Goal: Task Accomplishment & Management: Manage account settings

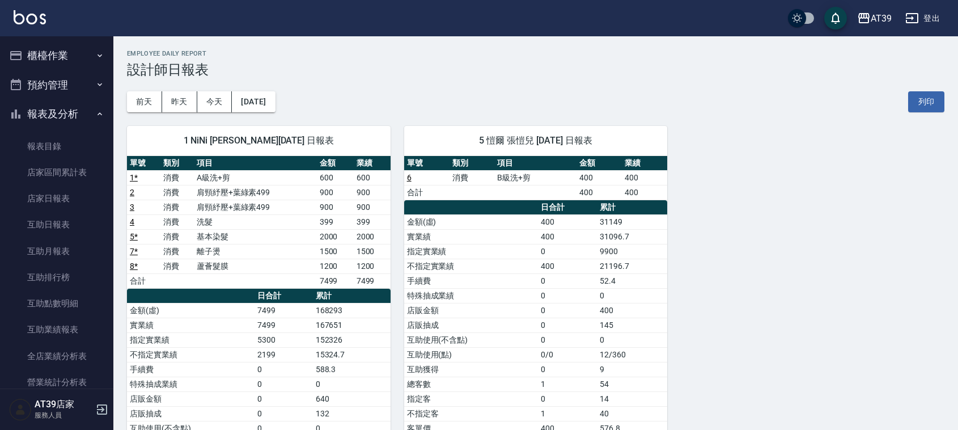
scroll to position [209, 0]
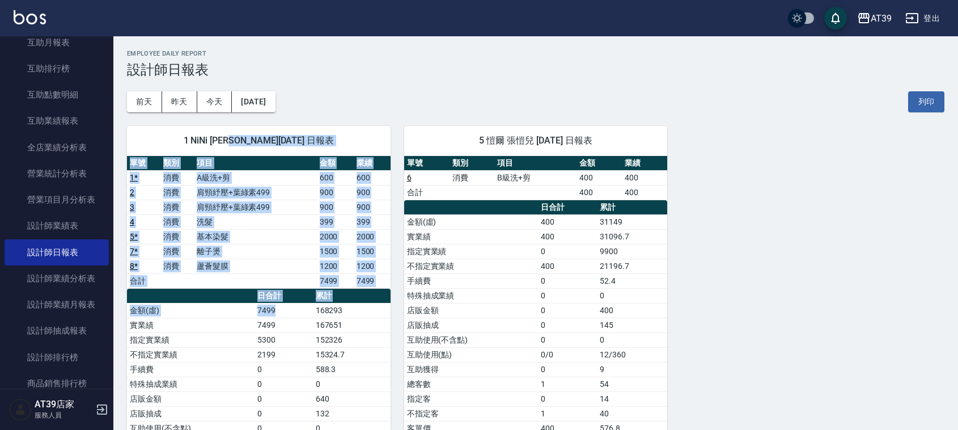
drag, startPoint x: 248, startPoint y: 138, endPoint x: 274, endPoint y: 309, distance: 173.1
click at [274, 309] on div "1 NiNi 陳玉伶 09/25/2025 日報表 單號 類別 項目 金額 業績 1 * 消費 A級洗+剪 600 600 2 消費 肩頸紓壓+葉綠素499 …" at bounding box center [258, 339] width 263 height 427
click at [274, 309] on td "7499" at bounding box center [283, 310] width 58 height 15
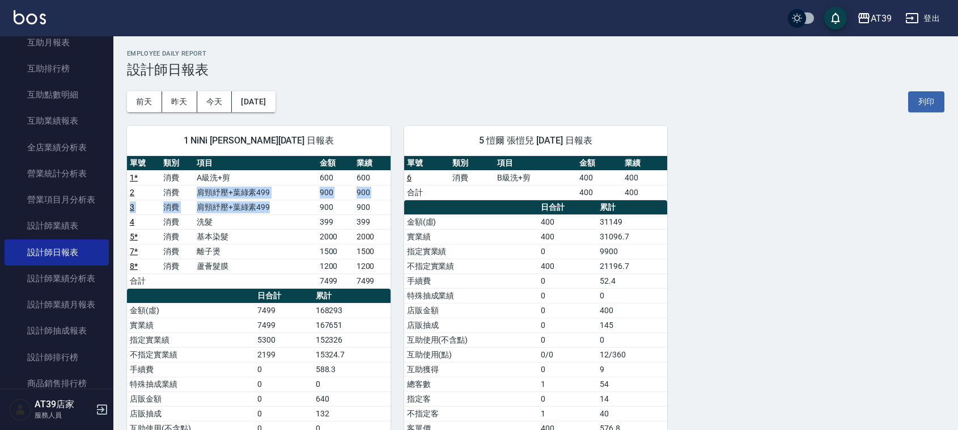
drag, startPoint x: 194, startPoint y: 194, endPoint x: 303, endPoint y: 211, distance: 110.7
click at [303, 211] on tbody "1 * 消費 A級洗+剪 600 600 2 消費 肩頸紓壓+葉綠素499 900 900 3 消費 肩頸紓壓+葉綠素499 900 900 4 消費 洗髮 …" at bounding box center [258, 229] width 263 height 118
click at [369, 207] on td "900" at bounding box center [372, 206] width 37 height 15
drag, startPoint x: 372, startPoint y: 211, endPoint x: 352, endPoint y: 199, distance: 22.6
click at [352, 199] on tr "3 消費 肩頸紓壓+葉綠素499 900 900" at bounding box center [258, 206] width 263 height 15
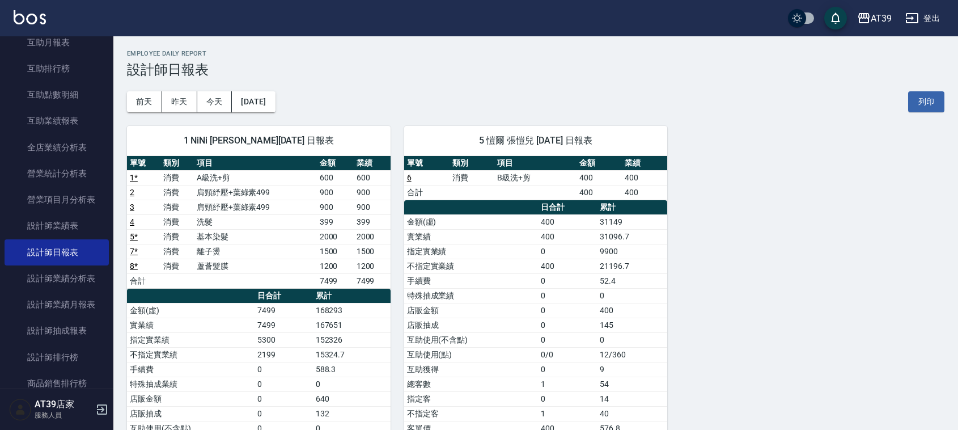
click at [390, 78] on div "前天 昨天 今天 2025/09/25 列印" at bounding box center [535, 102] width 817 height 48
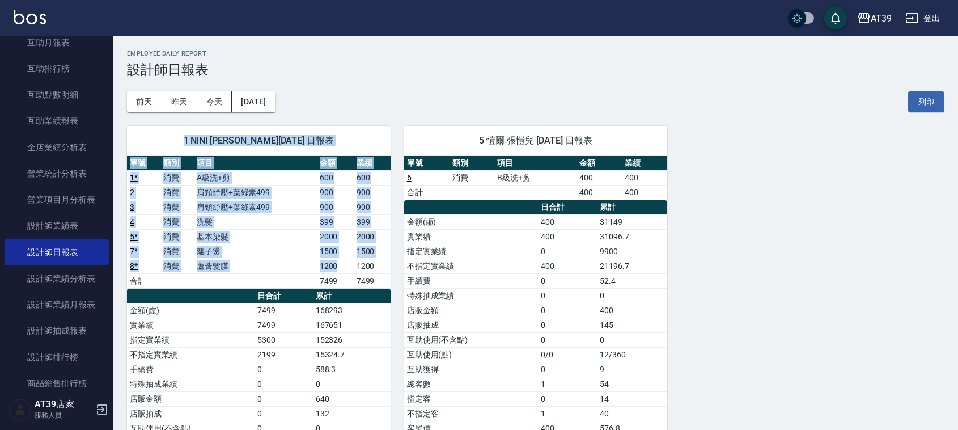
drag, startPoint x: 382, startPoint y: 96, endPoint x: 348, endPoint y: 266, distance: 173.4
click at [348, 266] on div "AT39 2025-09-25 設計師日報表 列印時間： 2025-09-25-18:27 Employee Daily Report 設計師日報表 前天 昨…" at bounding box center [535, 301] width 844 height 530
click at [346, 257] on td "1500" at bounding box center [335, 251] width 37 height 15
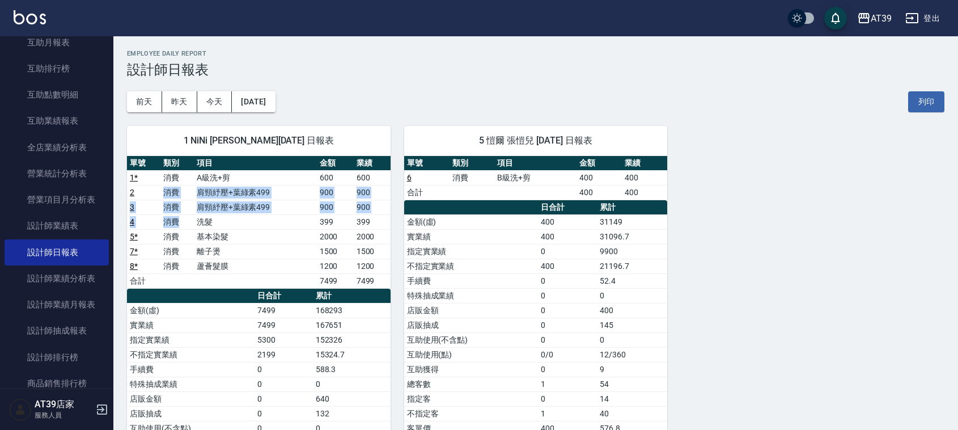
drag, startPoint x: 161, startPoint y: 189, endPoint x: 178, endPoint y: 227, distance: 42.1
click at [178, 227] on tbody "1 * 消費 A級洗+剪 600 600 2 消費 肩頸紓壓+葉綠素499 900 900 3 消費 肩頸紓壓+葉綠素499 900 900 4 消費 洗髮 …" at bounding box center [258, 229] width 263 height 118
click at [178, 227] on td "消費" at bounding box center [176, 221] width 33 height 15
drag, startPoint x: 178, startPoint y: 227, endPoint x: 163, endPoint y: 193, distance: 37.3
click at [163, 193] on tbody "1 * 消費 A級洗+剪 600 600 2 消費 肩頸紓壓+葉綠素499 900 900 3 消費 肩頸紓壓+葉綠素499 900 900 4 消費 洗髮 …" at bounding box center [258, 229] width 263 height 118
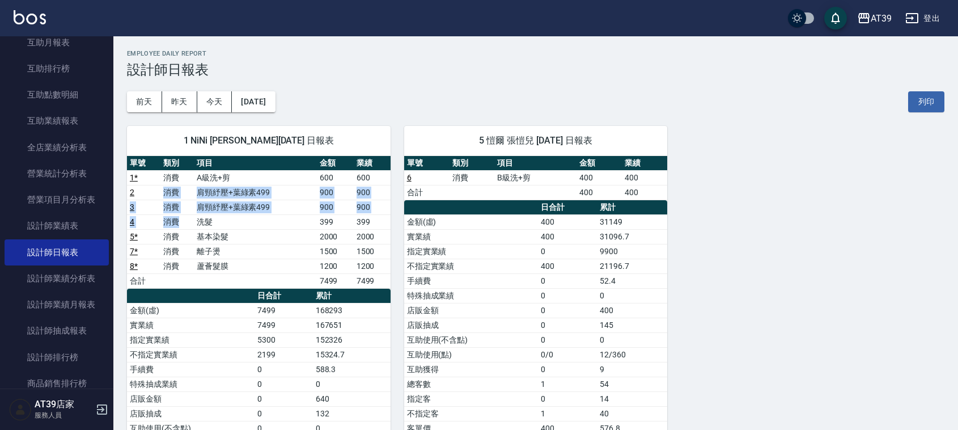
click at [163, 193] on td "消費" at bounding box center [176, 192] width 33 height 15
drag, startPoint x: 163, startPoint y: 193, endPoint x: 380, endPoint y: 228, distance: 219.3
click at [380, 228] on tbody "1 * 消費 A級洗+剪 600 600 2 消費 肩頸紓壓+葉綠素499 900 900 3 消費 肩頸紓壓+葉綠素499 900 900 4 消費 洗髮 …" at bounding box center [258, 229] width 263 height 118
click at [380, 228] on td "399" at bounding box center [372, 221] width 37 height 15
drag, startPoint x: 380, startPoint y: 228, endPoint x: 160, endPoint y: 199, distance: 221.8
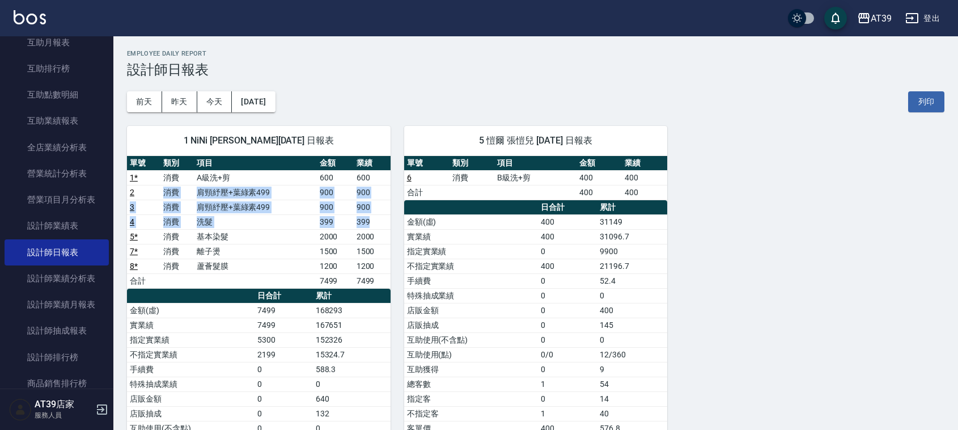
click at [160, 199] on tbody "1 * 消費 A級洗+剪 600 600 2 消費 肩頸紓壓+葉綠素499 900 900 3 消費 肩頸紓壓+葉綠素499 900 900 4 消費 洗髮 …" at bounding box center [258, 229] width 263 height 118
click at [160, 199] on td "消費" at bounding box center [176, 192] width 33 height 15
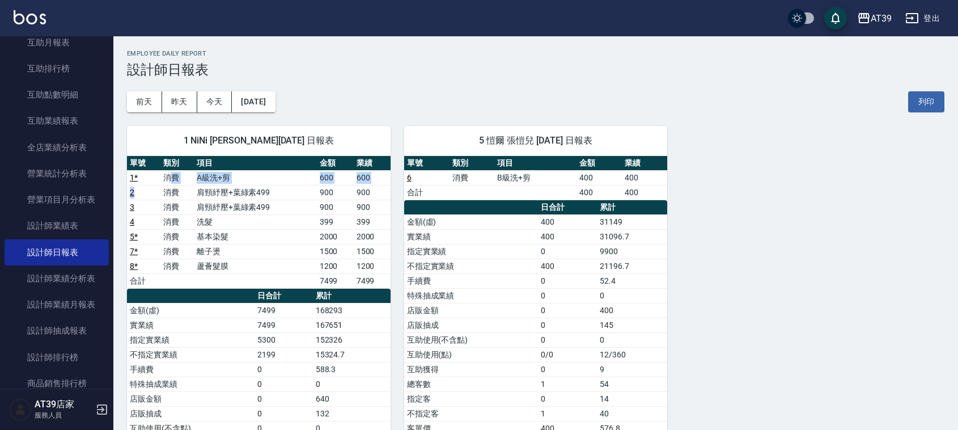
drag, startPoint x: 159, startPoint y: 187, endPoint x: 168, endPoint y: 178, distance: 12.8
click at [168, 178] on tbody "1 * 消費 A級洗+剪 600 600 2 消費 肩頸紓壓+葉綠素499 900 900 3 消費 肩頸紓壓+葉綠素499 900 900 4 消費 洗髮 …" at bounding box center [258, 229] width 263 height 118
click at [168, 178] on td "消費" at bounding box center [176, 177] width 33 height 15
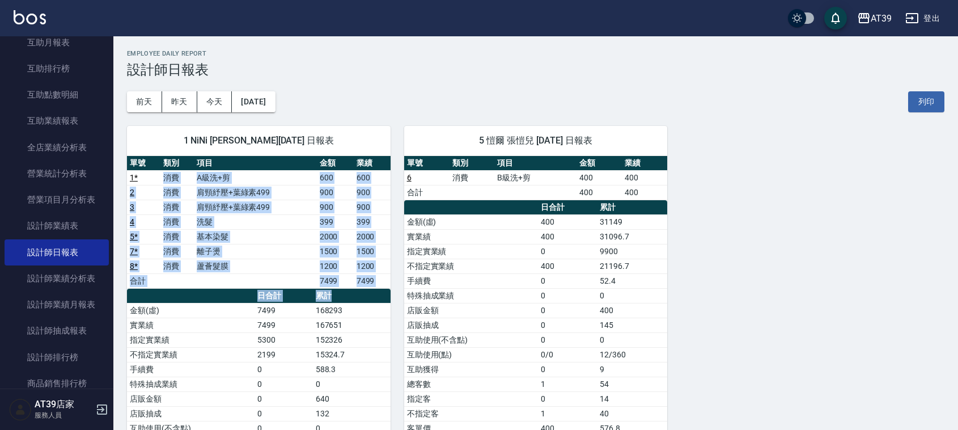
drag, startPoint x: 168, startPoint y: 178, endPoint x: 351, endPoint y: 293, distance: 215.9
click at [351, 293] on div "單號 類別 項目 金額 業績 1 * 消費 A級洗+剪 600 600 2 消費 肩頸紓壓+葉綠素499 900 900 3 消費 肩頸紓壓+葉綠素499 9…" at bounding box center [258, 347] width 263 height 383
click at [351, 291] on th "累計" at bounding box center [352, 295] width 78 height 15
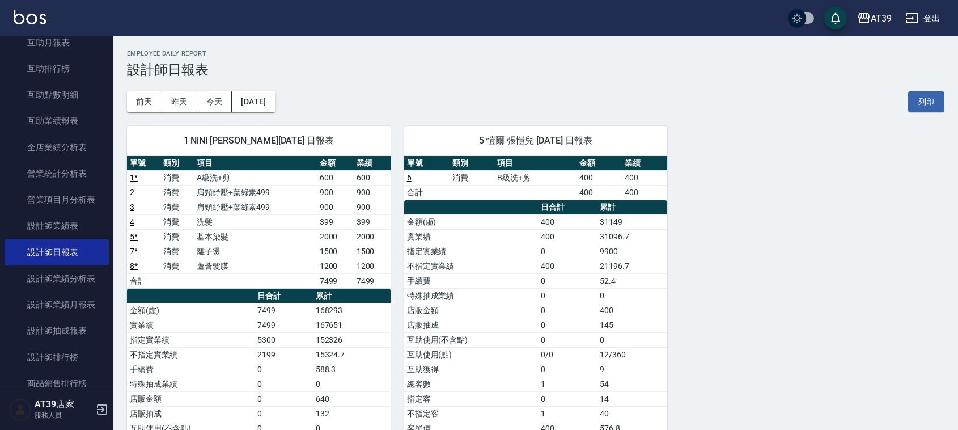
click at [363, 236] on td "2000" at bounding box center [372, 236] width 37 height 15
drag, startPoint x: 341, startPoint y: 234, endPoint x: 381, endPoint y: 217, distance: 43.2
click at [381, 217] on tbody "1 * 消費 A級洗+剪 600 600 2 消費 肩頸紓壓+葉綠素499 900 900 3 消費 肩頸紓壓+葉綠素499 900 900 4 消費 洗髮 …" at bounding box center [258, 229] width 263 height 118
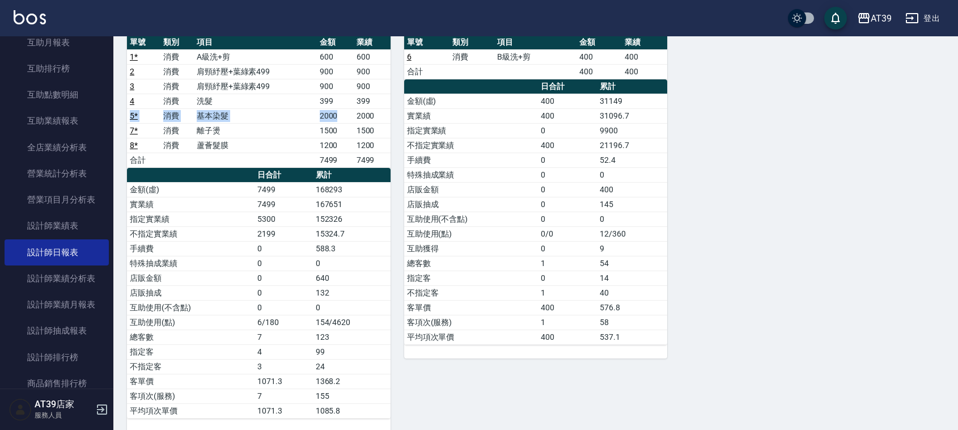
scroll to position [139, 0]
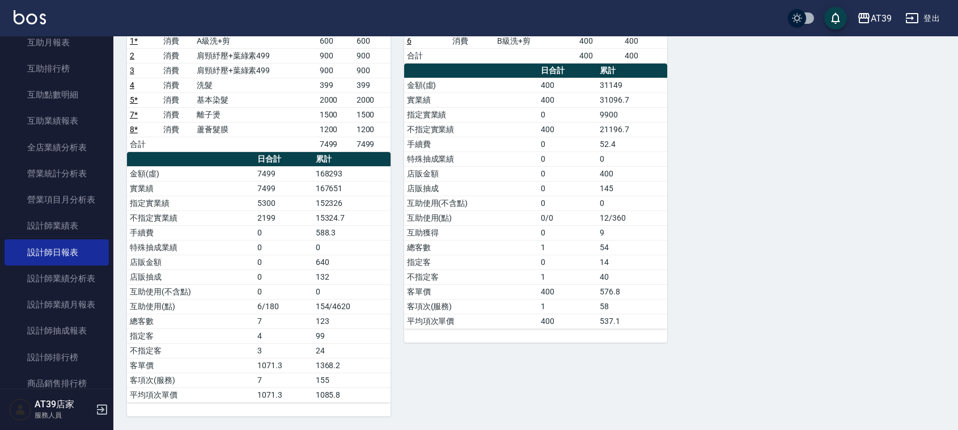
click at [404, 88] on td "金額(虛)" at bounding box center [471, 85] width 134 height 15
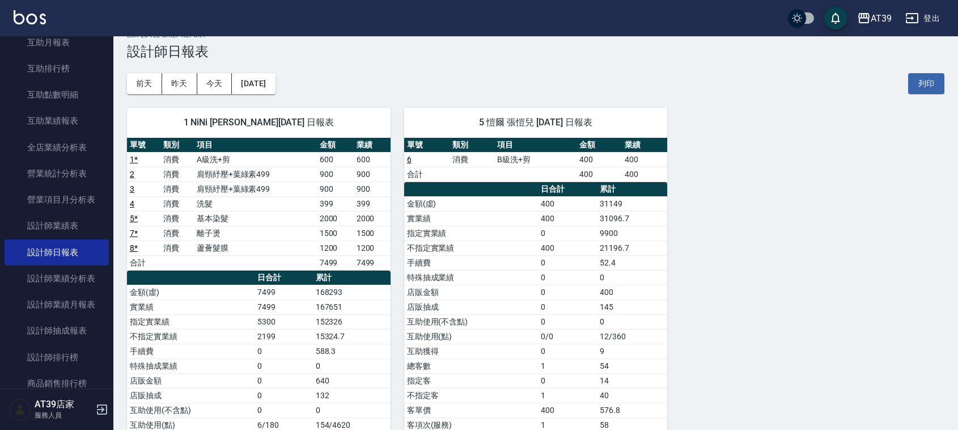
scroll to position [0, 0]
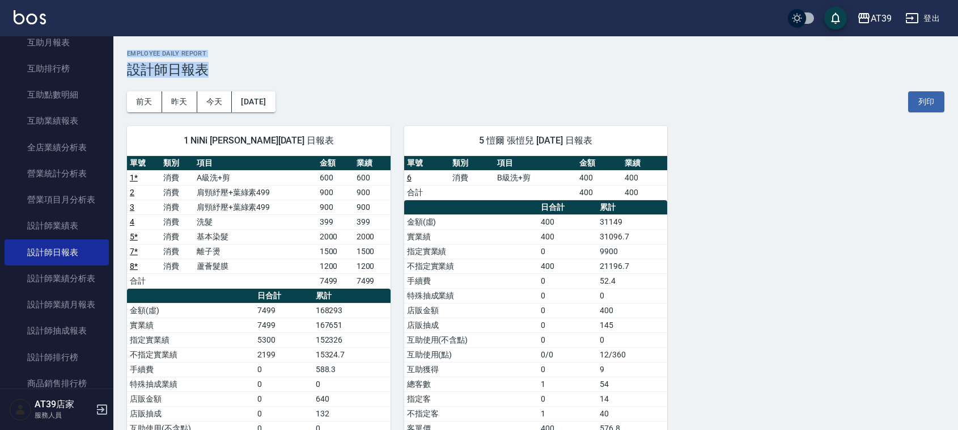
drag, startPoint x: 127, startPoint y: 46, endPoint x: 213, endPoint y: 71, distance: 89.3
click at [213, 71] on div "AT39 2025-09-25 設計師日報表 列印時間： 2025-09-25-18:27 Employee Daily Report 設計師日報表 前天 昨…" at bounding box center [535, 301] width 844 height 530
click at [213, 71] on h3 "設計師日報表" at bounding box center [535, 70] width 817 height 16
drag, startPoint x: 213, startPoint y: 71, endPoint x: 122, endPoint y: 57, distance: 91.9
click at [122, 57] on div "AT39 2025-09-25 設計師日報表 列印時間： 2025-09-25-18:27 Employee Daily Report 設計師日報表 前天 昨…" at bounding box center [535, 301] width 844 height 530
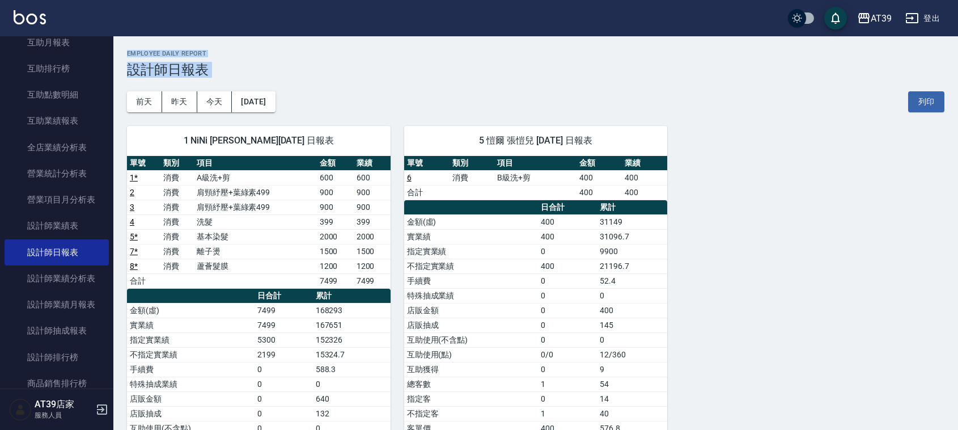
click at [123, 58] on div "AT39 2025-09-25 設計師日報表 列印時間： 2025-09-25-18:27 Employee Daily Report 設計師日報表 前天 昨…" at bounding box center [535, 301] width 844 height 530
drag, startPoint x: 127, startPoint y: 49, endPoint x: 237, endPoint y: 76, distance: 112.8
click at [237, 76] on div "AT39 2025-09-25 設計師日報表 列印時間： 2025-09-25-18:27 Employee Daily Report 設計師日報表 前天 昨…" at bounding box center [535, 301] width 844 height 530
click at [237, 76] on h3 "設計師日報表" at bounding box center [535, 70] width 817 height 16
drag, startPoint x: 237, startPoint y: 76, endPoint x: 122, endPoint y: 49, distance: 117.8
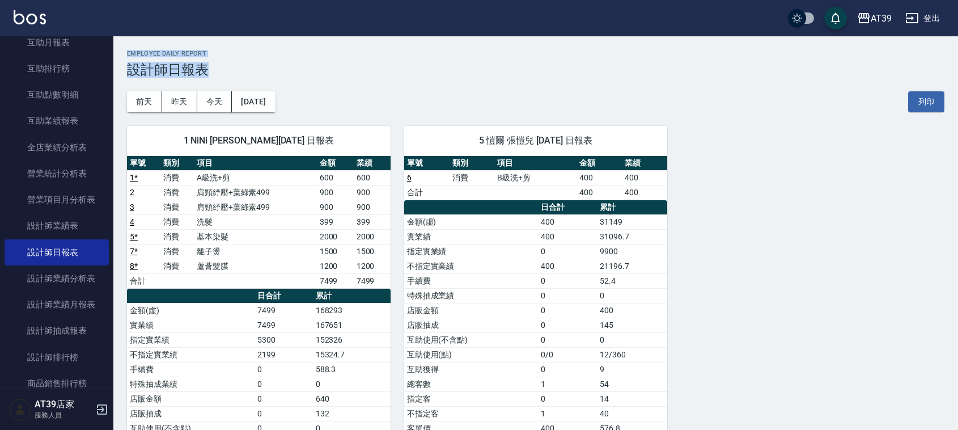
click at [122, 49] on div "AT39 2025-09-25 設計師日報表 列印時間： 2025-09-25-18:27 Employee Daily Report 設計師日報表 前天 昨…" at bounding box center [535, 301] width 844 height 530
drag, startPoint x: 122, startPoint y: 49, endPoint x: 335, endPoint y: 81, distance: 215.5
click at [335, 81] on div "AT39 2025-09-25 設計師日報表 列印時間： 2025-09-25-18:27 Employee Daily Report 設計師日報表 前天 昨…" at bounding box center [535, 301] width 844 height 530
click at [335, 81] on div "前天 昨天 今天 2025/09/25 列印" at bounding box center [535, 102] width 817 height 48
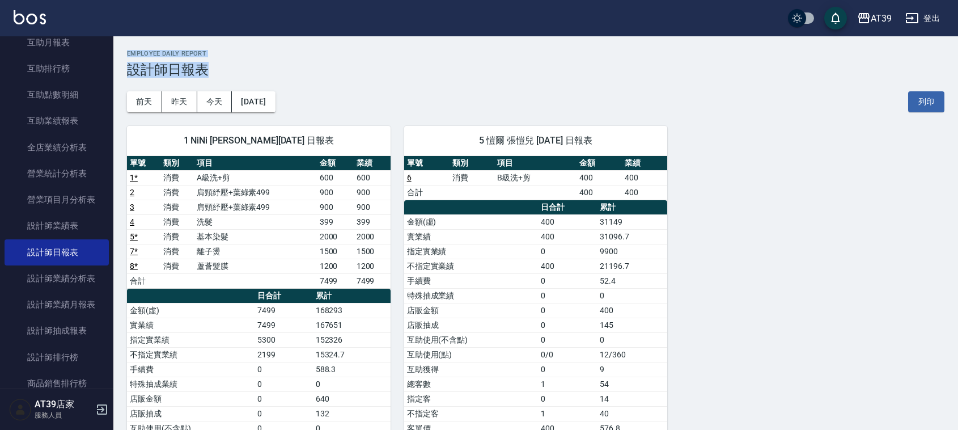
drag, startPoint x: 119, startPoint y: 52, endPoint x: 222, endPoint y: 70, distance: 104.1
click at [222, 70] on div "AT39 2025-09-25 設計師日報表 列印時間： 2025-09-25-18:27 Employee Daily Report 設計師日報表 前天 昨…" at bounding box center [535, 301] width 844 height 530
click at [222, 70] on h3 "設計師日報表" at bounding box center [535, 70] width 817 height 16
drag, startPoint x: 126, startPoint y: 49, endPoint x: 211, endPoint y: 66, distance: 86.7
click at [211, 66] on div "AT39 2025-09-25 設計師日報表 列印時間： 2025-09-25-18:27 Employee Daily Report 設計師日報表 前天 昨…" at bounding box center [535, 301] width 844 height 530
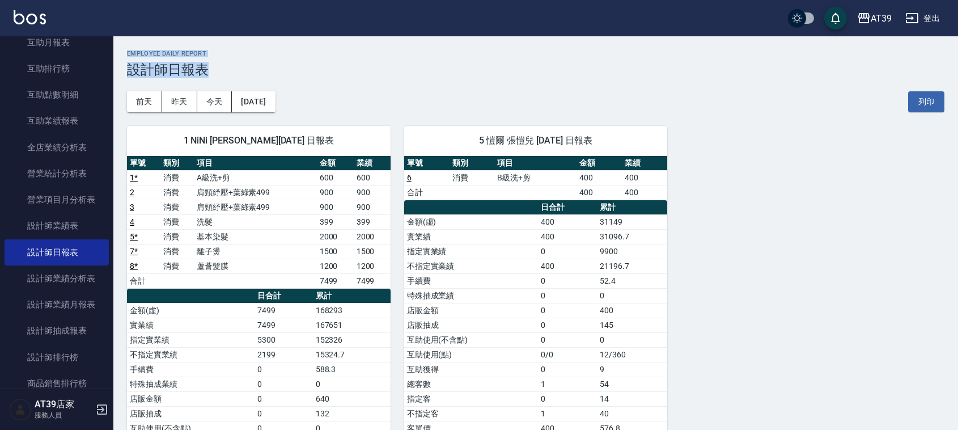
click at [211, 66] on h3 "設計師日報表" at bounding box center [535, 70] width 817 height 16
drag, startPoint x: 211, startPoint y: 66, endPoint x: 148, endPoint y: 45, distance: 65.8
click at [148, 45] on div "AT39 2025-09-25 設計師日報表 列印時間： 2025-09-25-18:27 Employee Daily Report 設計師日報表 前天 昨…" at bounding box center [535, 301] width 844 height 530
drag, startPoint x: 120, startPoint y: 52, endPoint x: 317, endPoint y: 73, distance: 198.3
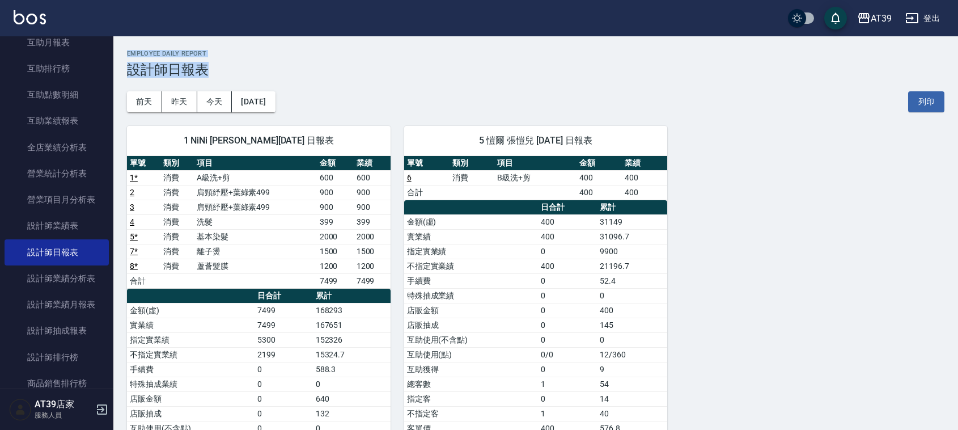
click at [317, 73] on div "AT39 2025-09-25 設計師日報表 列印時間： 2025-09-25-18:27 Employee Daily Report 設計師日報表 前天 昨…" at bounding box center [535, 301] width 844 height 530
click at [317, 73] on h3 "設計師日報表" at bounding box center [535, 70] width 817 height 16
drag, startPoint x: 313, startPoint y: 74, endPoint x: 130, endPoint y: 44, distance: 185.6
click at [130, 44] on div "AT39 2025-09-25 設計師日報表 列印時間： 2025-09-25-18:27 Employee Daily Report 設計師日報表 前天 昨…" at bounding box center [535, 301] width 844 height 530
click at [122, 46] on div "AT39 2025-09-25 設計師日報表 列印時間： 2025-09-25-18:27 Employee Daily Report 設計師日報表 前天 昨…" at bounding box center [535, 301] width 844 height 530
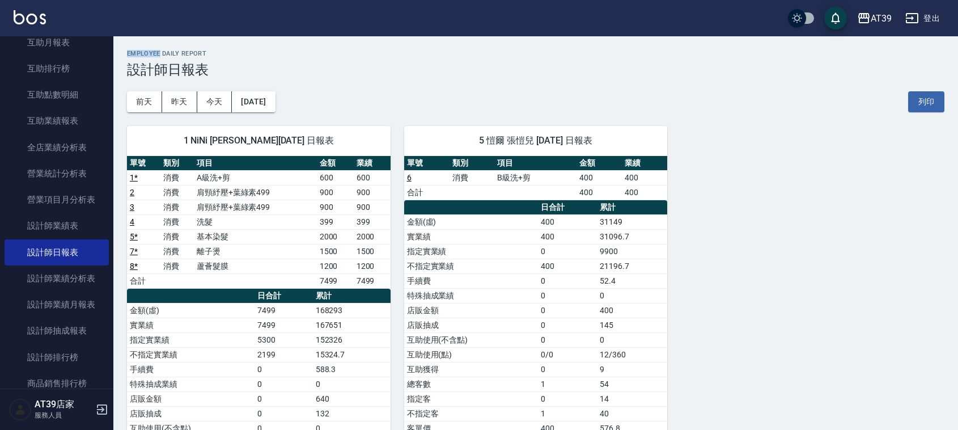
drag, startPoint x: 122, startPoint y: 46, endPoint x: 119, endPoint y: 56, distance: 9.5
click at [119, 56] on div "AT39 2025-09-25 設計師日報表 列印時間： 2025-09-25-18:27 Employee Daily Report 設計師日報表 前天 昨…" at bounding box center [535, 301] width 844 height 530
drag, startPoint x: 125, startPoint y: 41, endPoint x: 235, endPoint y: 75, distance: 115.1
click at [235, 75] on div "AT39 2025-09-25 設計師日報表 列印時間： 2025-09-25-18:27 Employee Daily Report 設計師日報表 前天 昨…" at bounding box center [535, 301] width 844 height 530
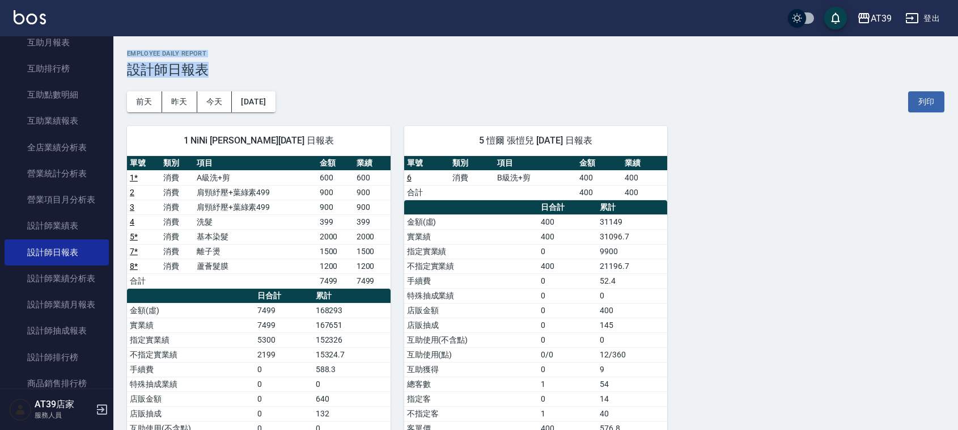
click at [235, 75] on h3 "設計師日報表" at bounding box center [535, 70] width 817 height 16
drag, startPoint x: 235, startPoint y: 75, endPoint x: 128, endPoint y: 46, distance: 110.9
click at [128, 46] on div "AT39 2025-09-25 設計師日報表 列印時間： 2025-09-25-18:27 Employee Daily Report 設計師日報表 前天 昨…" at bounding box center [535, 301] width 844 height 530
drag, startPoint x: 121, startPoint y: 50, endPoint x: 228, endPoint y: 58, distance: 107.4
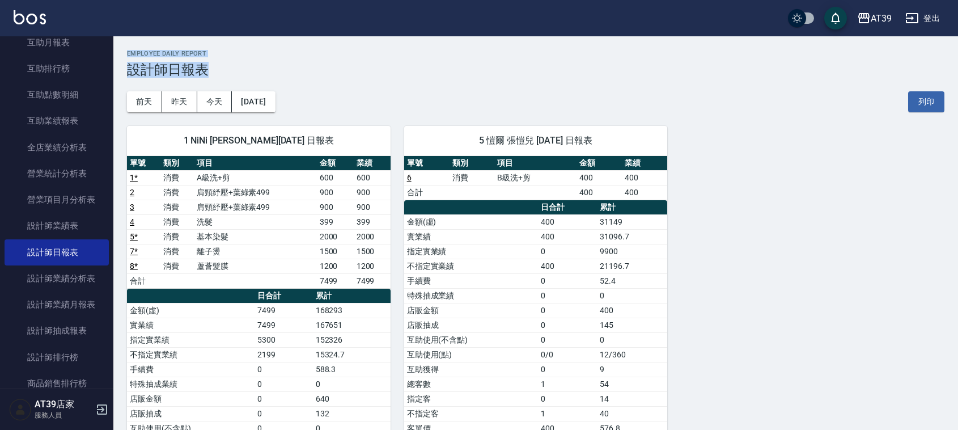
click at [228, 58] on div "AT39 2025-09-25 設計師日報表 列印時間： 2025-09-25-18:27 Employee Daily Report 設計師日報表 前天 昨…" at bounding box center [535, 301] width 844 height 530
click at [228, 58] on div "Employee Daily Report 設計師日報表" at bounding box center [535, 64] width 817 height 28
drag, startPoint x: 228, startPoint y: 58, endPoint x: 122, endPoint y: 46, distance: 106.6
click at [122, 46] on div "AT39 2025-09-25 設計師日報表 列印時間： 2025-09-25-18:27 Employee Daily Report 設計師日報表 前天 昨…" at bounding box center [535, 301] width 844 height 530
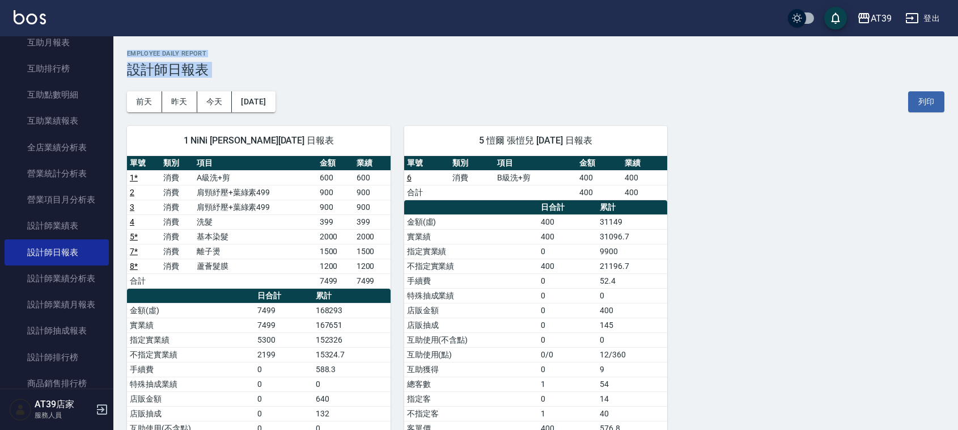
drag, startPoint x: 122, startPoint y: 46, endPoint x: 237, endPoint y: 65, distance: 116.5
click at [237, 65] on div "AT39 2025-09-25 設計師日報表 列印時間： 2025-09-25-18:27 Employee Daily Report 設計師日報表 前天 昨…" at bounding box center [535, 301] width 844 height 530
click at [338, 83] on div "前天 昨天 今天 2025/09/25 列印" at bounding box center [535, 102] width 817 height 48
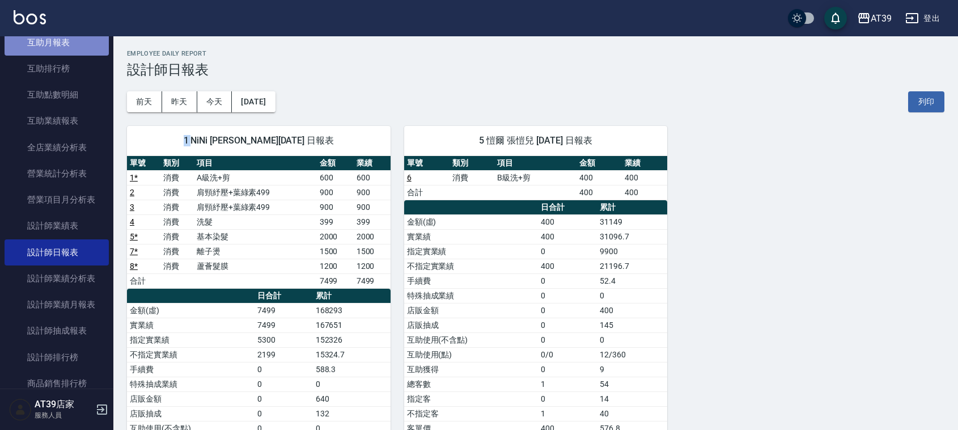
click at [100, 44] on link "互助月報表" at bounding box center [57, 42] width 104 height 26
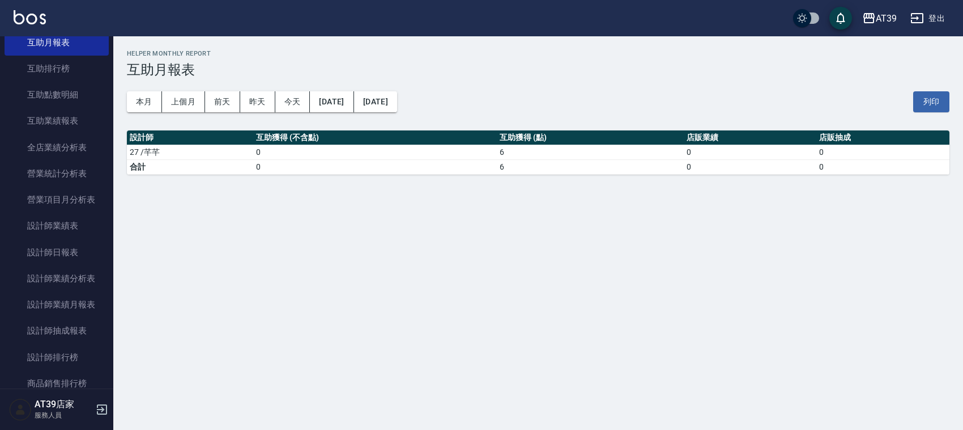
click at [46, 18] on div "AT39 登出" at bounding box center [481, 18] width 963 height 36
click at [40, 18] on img at bounding box center [30, 17] width 32 height 14
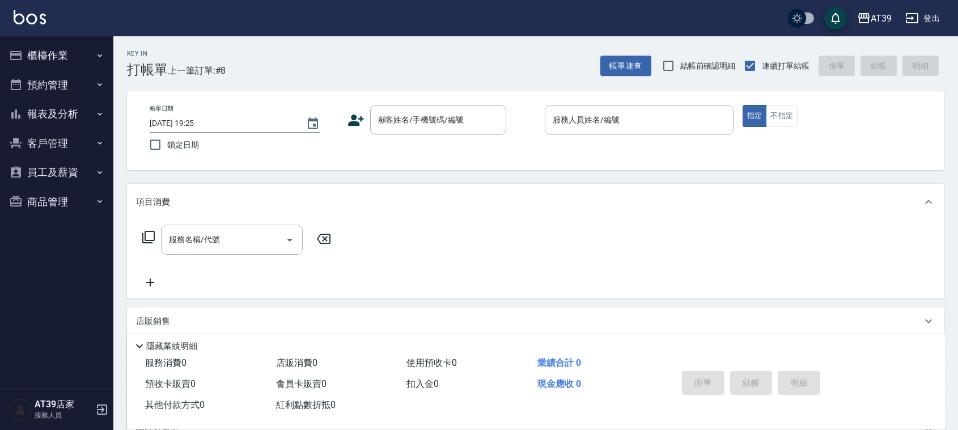
drag, startPoint x: 129, startPoint y: 49, endPoint x: 119, endPoint y: 46, distance: 10.0
click at [119, 46] on div "Key In 打帳單 上一筆訂單:#8" at bounding box center [169, 56] width 112 height 41
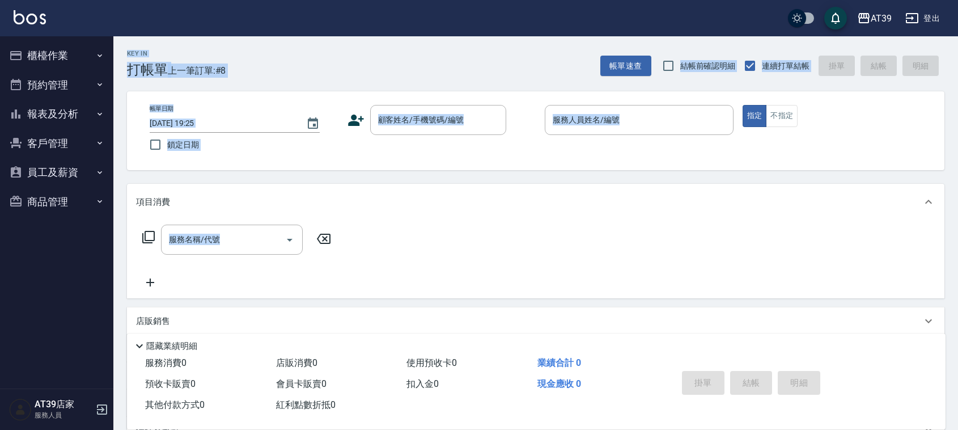
drag, startPoint x: 119, startPoint y: 46, endPoint x: 962, endPoint y: 290, distance: 877.7
click at [957, 290] on html "AT39 登出 櫃檯作業 打帳單 帳單列表 現金收支登錄 每日結帳 排班表 現場電腦打卡 預約管理 預約管理 單日預約紀錄 單週預約紀錄 報表及分析 報表目錄…" at bounding box center [479, 275] width 958 height 551
click at [953, 261] on div "Key In 打帳單 上一筆訂單:#8 帳單速查 結帳前確認明細 連續打單結帳 掛單 結帳 明細 帳單日期 2025/09/25 19:25 鎖定日期 顧客姓…" at bounding box center [535, 293] width 844 height 515
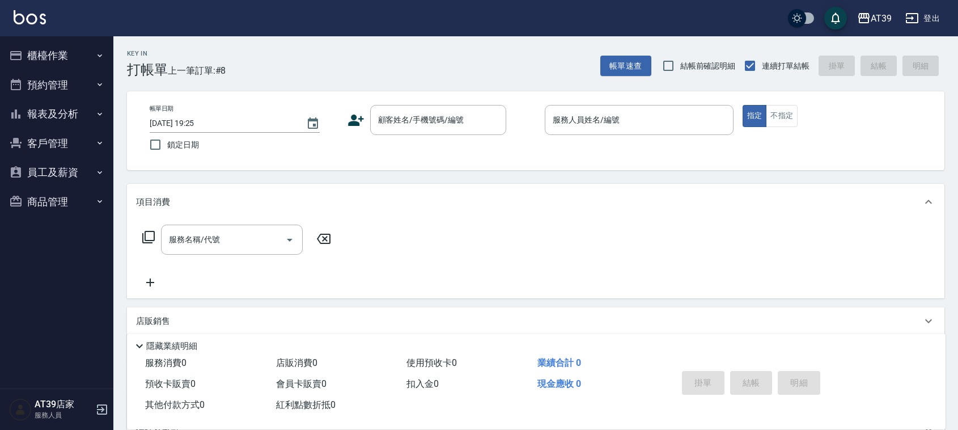
drag, startPoint x: 953, startPoint y: 261, endPoint x: 958, endPoint y: 284, distance: 24.3
click at [957, 284] on html "AT39 登出 櫃檯作業 打帳單 帳單列表 現金收支登錄 每日結帳 排班表 現場電腦打卡 預約管理 預約管理 單日預約紀錄 單週預約紀錄 報表及分析 報表目錄…" at bounding box center [479, 275] width 958 height 551
click at [950, 243] on div "Key In 打帳單 上一筆訂單:#8 帳單速查 結帳前確認明細 連續打單結帳 掛單 結帳 明細 帳單日期 2025/09/25 19:25 鎖定日期 顧客姓…" at bounding box center [535, 293] width 844 height 515
click at [950, 241] on div "Key In 打帳單 上一筆訂單:#8 帳單速查 結帳前確認明細 連續打單結帳 掛單 結帳 明細 帳單日期 2025/09/25 19:25 鎖定日期 顧客姓…" at bounding box center [535, 293] width 844 height 515
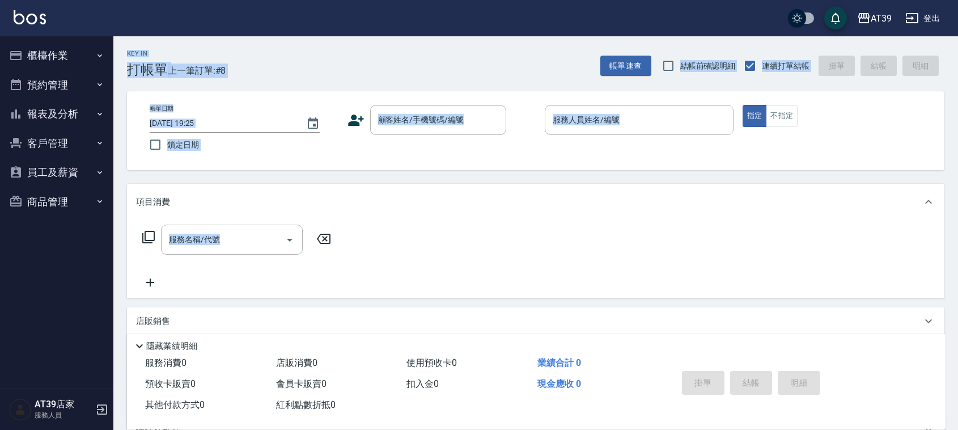
drag, startPoint x: 950, startPoint y: 241, endPoint x: 140, endPoint y: 47, distance: 833.3
click at [140, 47] on div "Key In 打帳單 上一筆訂單:#8 帳單速查 結帳前確認明細 連續打單結帳 掛單 結帳 明細 帳單日期 2025/09/25 19:25 鎖定日期 顧客姓…" at bounding box center [535, 293] width 844 height 515
click at [128, 54] on h2 "Key In" at bounding box center [147, 53] width 41 height 7
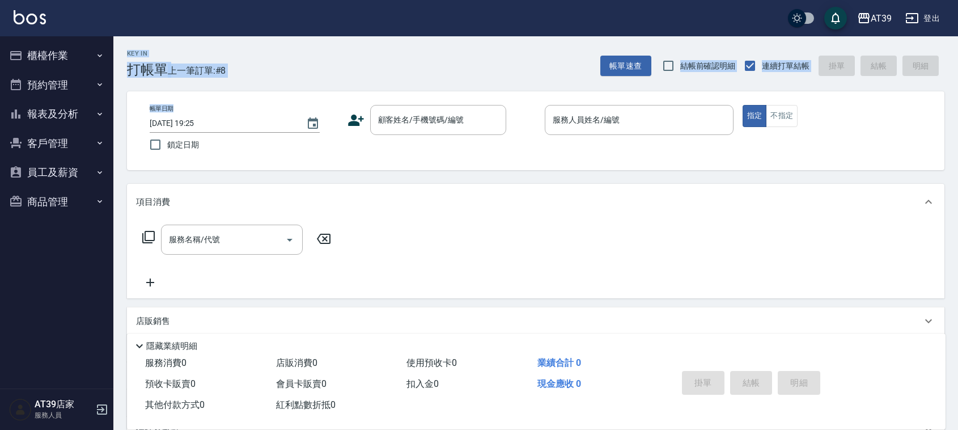
drag, startPoint x: 128, startPoint y: 54, endPoint x: 316, endPoint y: 78, distance: 189.1
click at [316, 78] on div "Key In 打帳單 上一筆訂單:#8 帳單速查 結帳前確認明細 連續打單結帳 掛單 結帳 明細 帳單日期 2025/09/25 19:25 鎖定日期 顧客姓…" at bounding box center [535, 293] width 844 height 515
click at [315, 79] on div "Key In 打帳單 上一筆訂單:#8 帳單速查 結帳前確認明細 連續打單結帳 掛單 結帳 明細 帳單日期 2025/09/25 19:25 鎖定日期 顧客姓…" at bounding box center [535, 293] width 844 height 515
drag, startPoint x: 315, startPoint y: 79, endPoint x: 137, endPoint y: 49, distance: 181.0
click at [137, 49] on div "Key In 打帳單 上一筆訂單:#8 帳單速查 結帳前確認明細 連續打單結帳 掛單 結帳 明細 帳單日期 2025/09/25 19:25 鎖定日期 顧客姓…" at bounding box center [535, 293] width 844 height 515
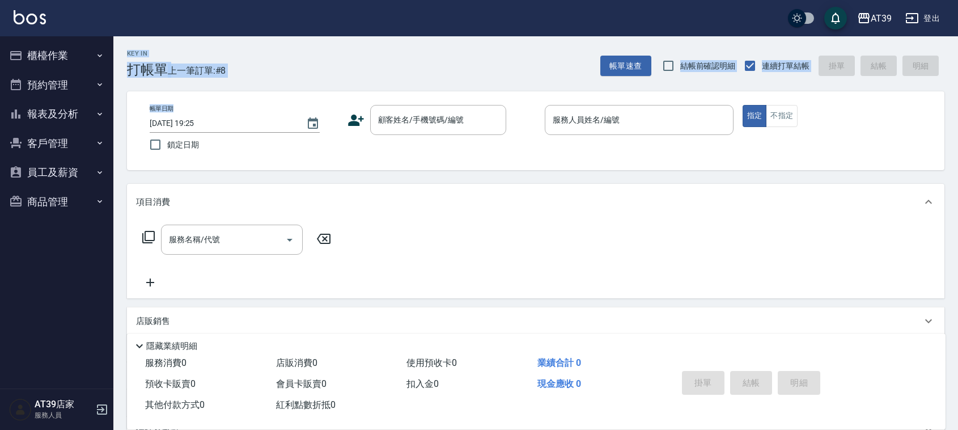
click at [137, 50] on h2 "Key In" at bounding box center [147, 53] width 41 height 7
click at [139, 50] on h2 "Key In" at bounding box center [147, 53] width 41 height 7
click at [428, 115] on div "顧客姓名/手機號碼/編號 顧客姓名/手機號碼/編號" at bounding box center [438, 120] width 136 height 30
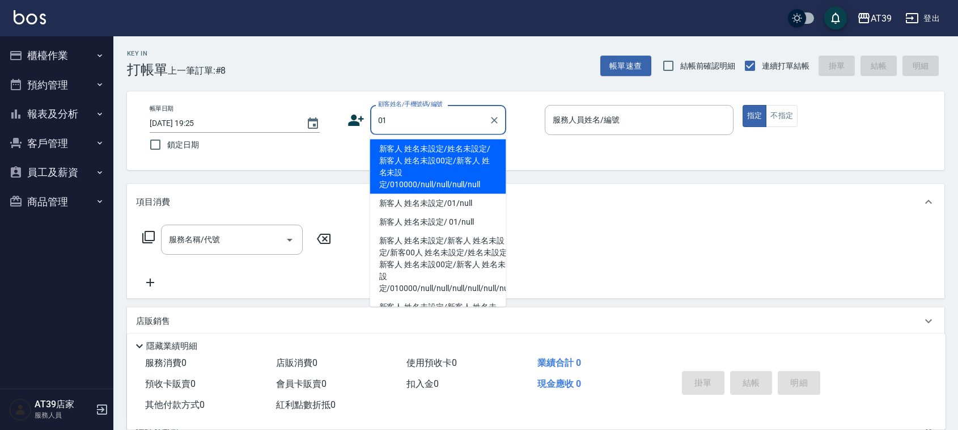
type input "新客人 姓名未設定/姓名未設定/新客人 姓名未設00定/新客人 姓名未設定/010000/null/null/null/null"
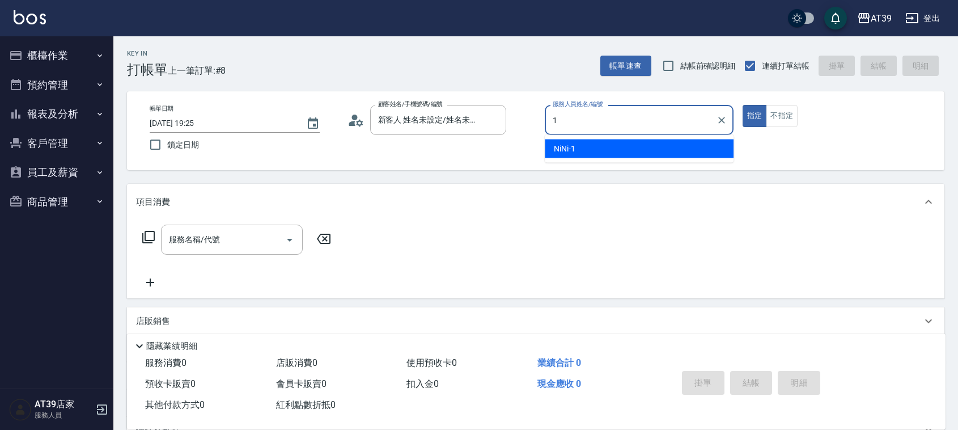
type input "NiNi-1"
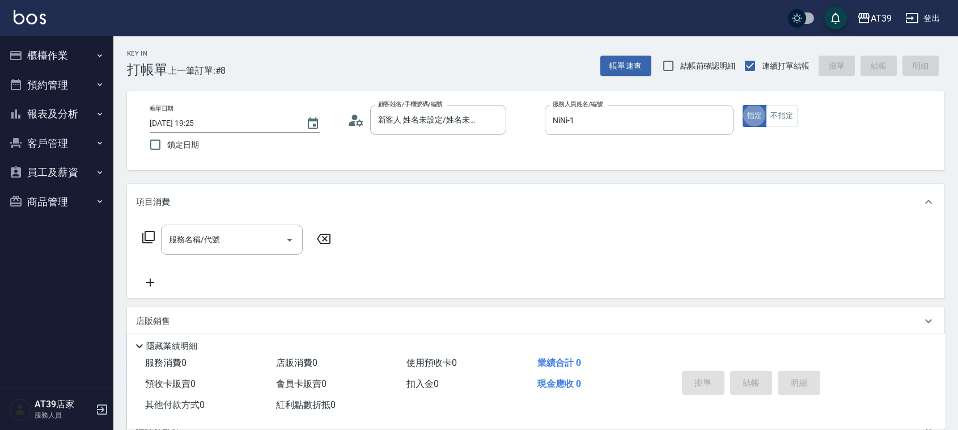
type button "true"
type input "新客人 姓名未設定/01/null"
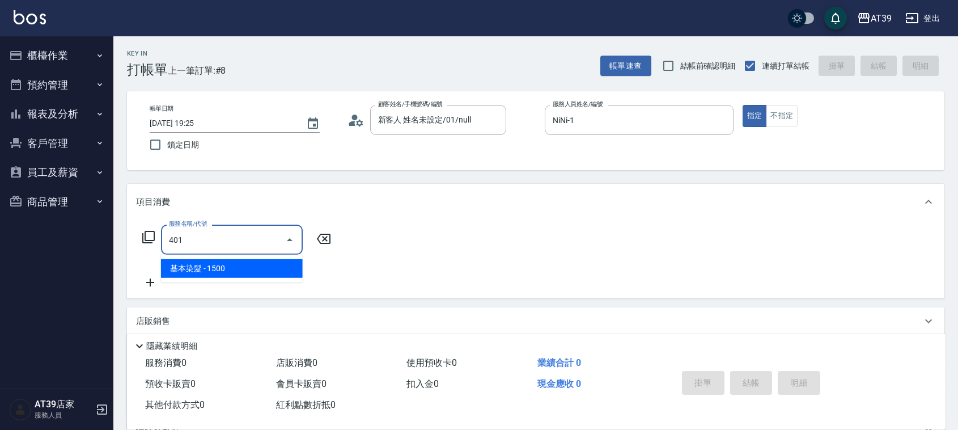
type input "基本染髮(401)"
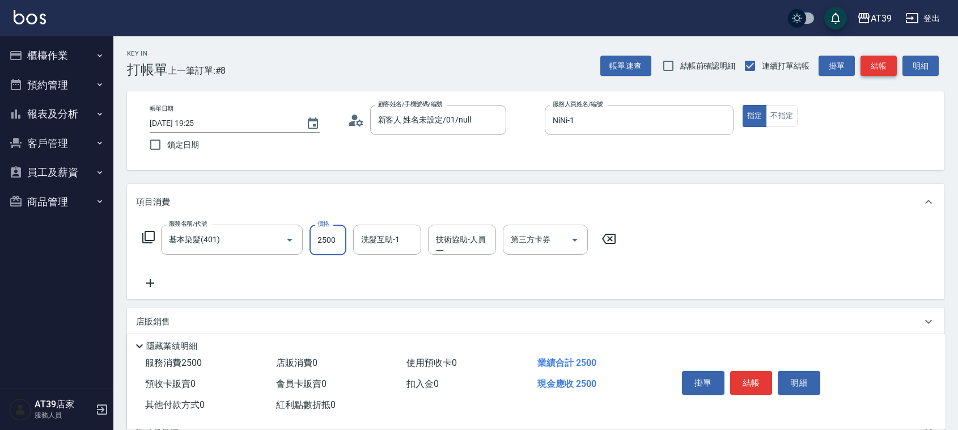
type input "2500"
click at [881, 57] on button "結帳" at bounding box center [878, 66] width 36 height 21
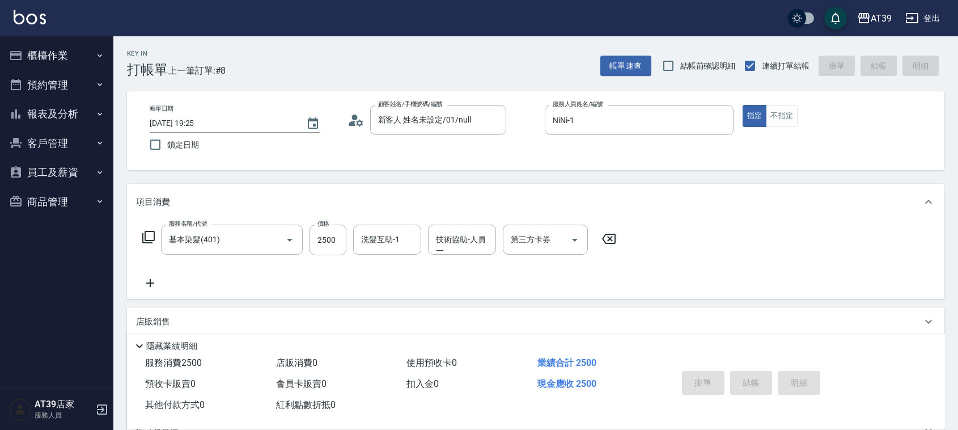
type input "2025/09/25 19:28"
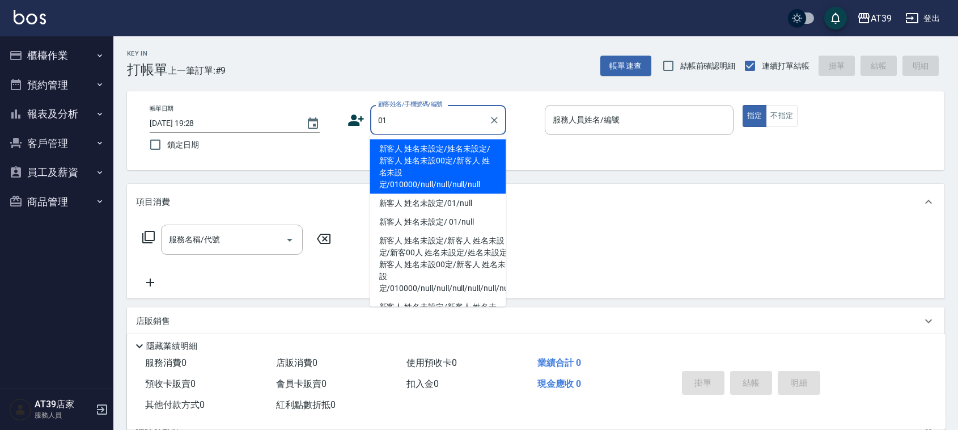
type input "新客人 姓名未設定/姓名未設定/新客人 姓名未設00定/新客人 姓名未設定/010000/null/null/null/null"
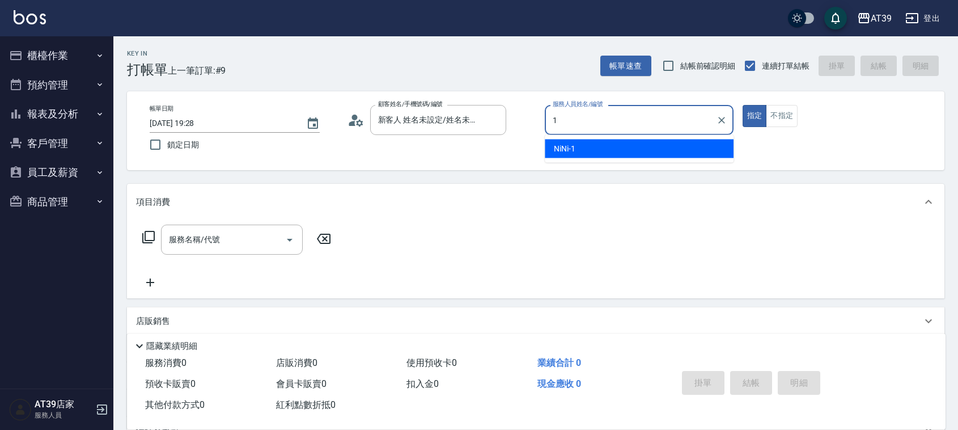
type input "NiNi-1"
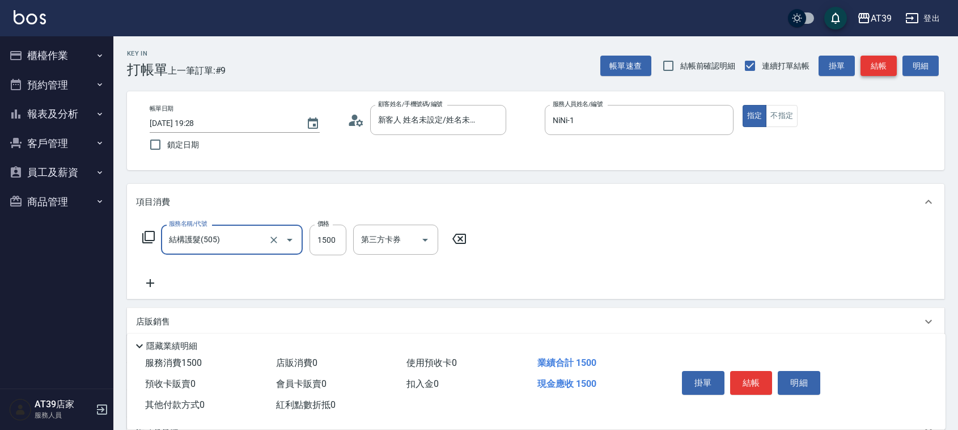
type input "結構護髮(505)"
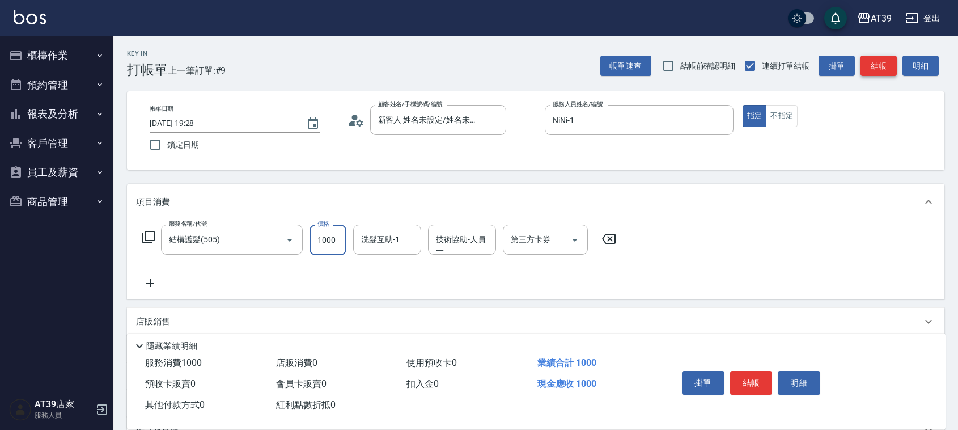
type input "1000"
type input "芊芊-27"
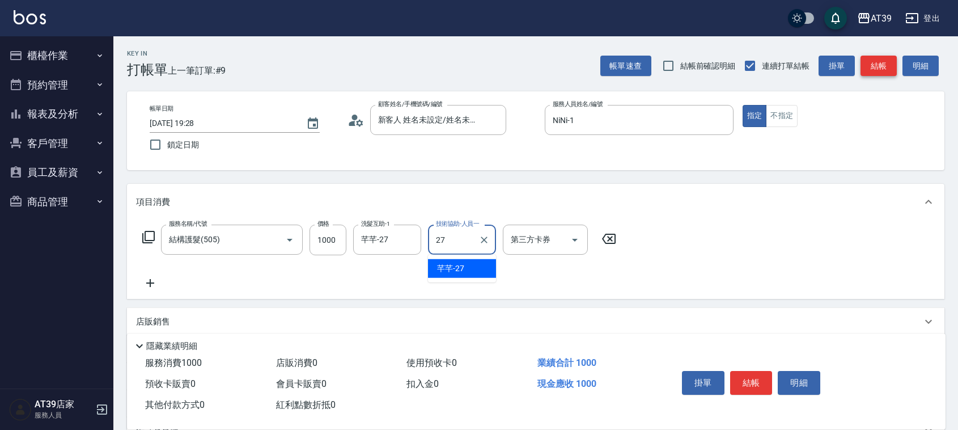
type input "芊芊-27"
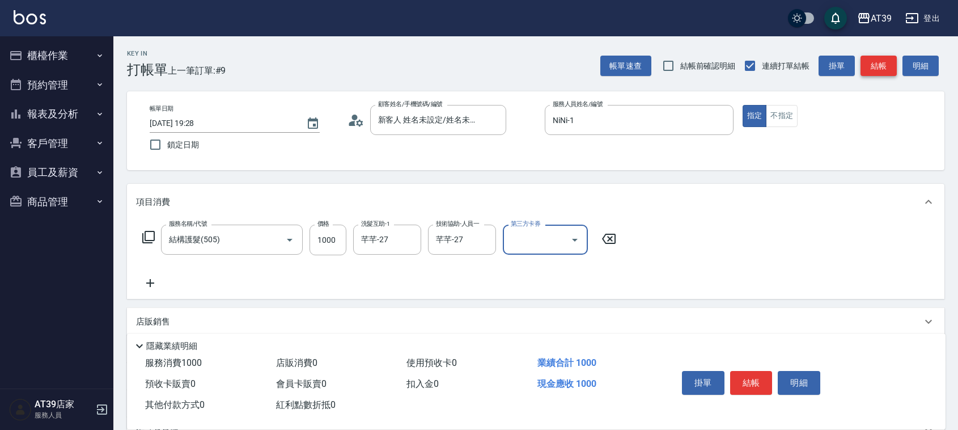
click at [894, 66] on button "結帳" at bounding box center [878, 66] width 36 height 21
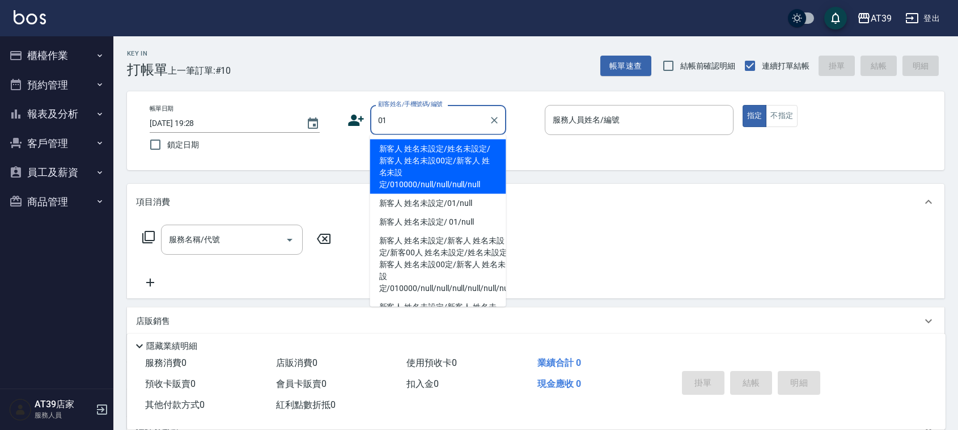
type input "新客人 姓名未設定/姓名未設定/新客人 姓名未設00定/新客人 姓名未設定/010000/null/null/null/null"
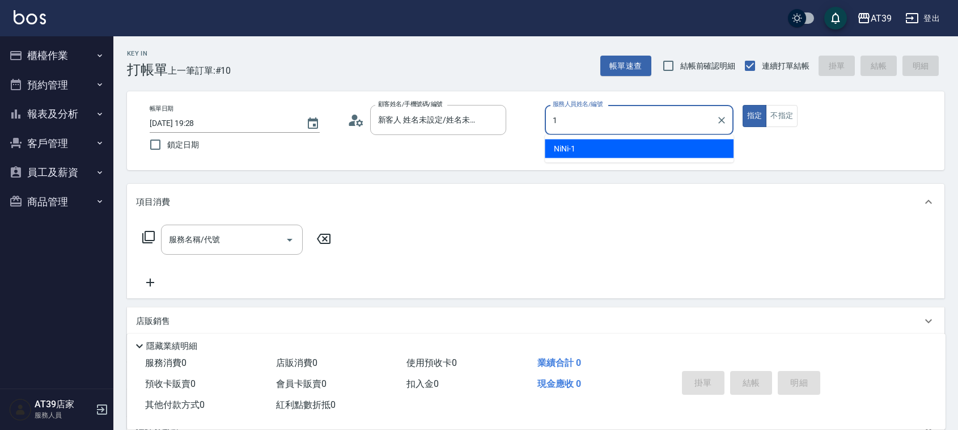
type input "NiNi-1"
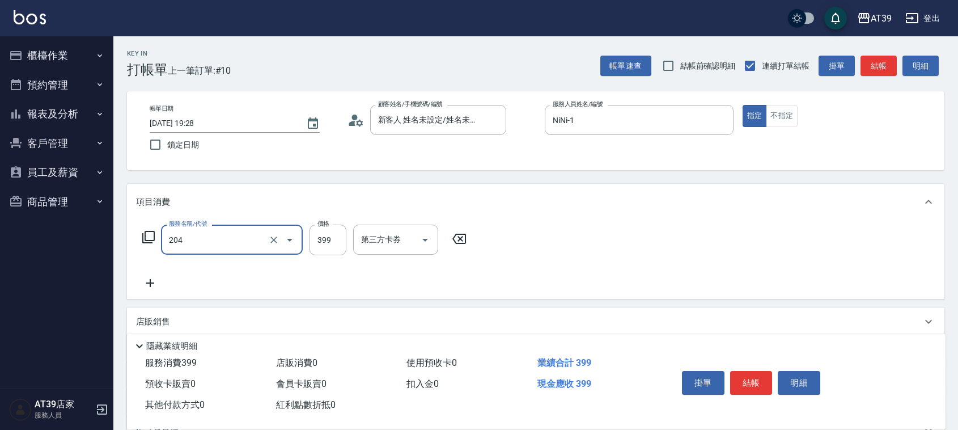
type input "A級洗+剪(204)"
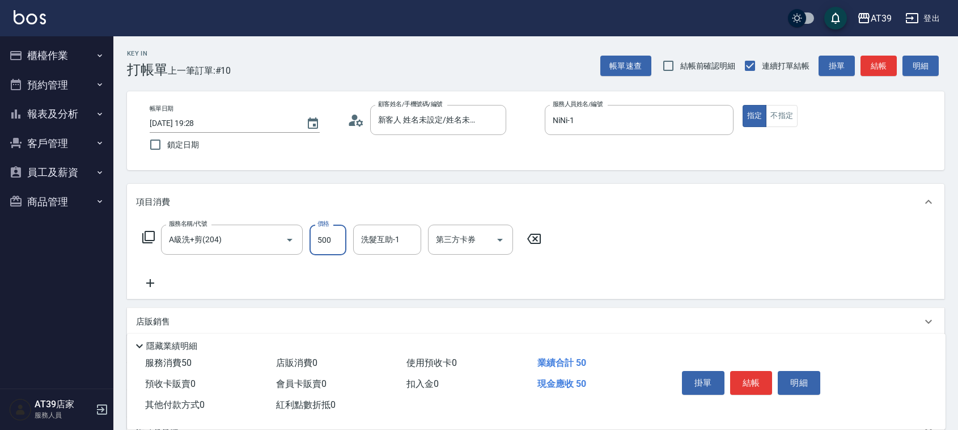
type input "500"
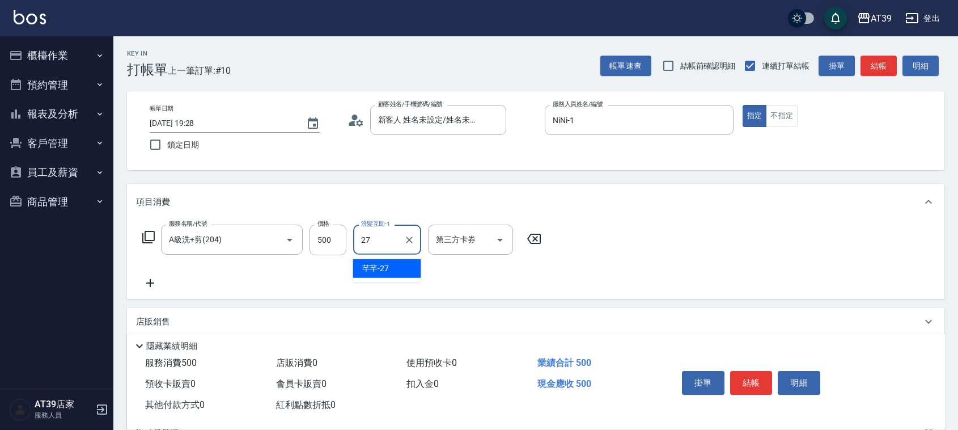
type input "芊芊-27"
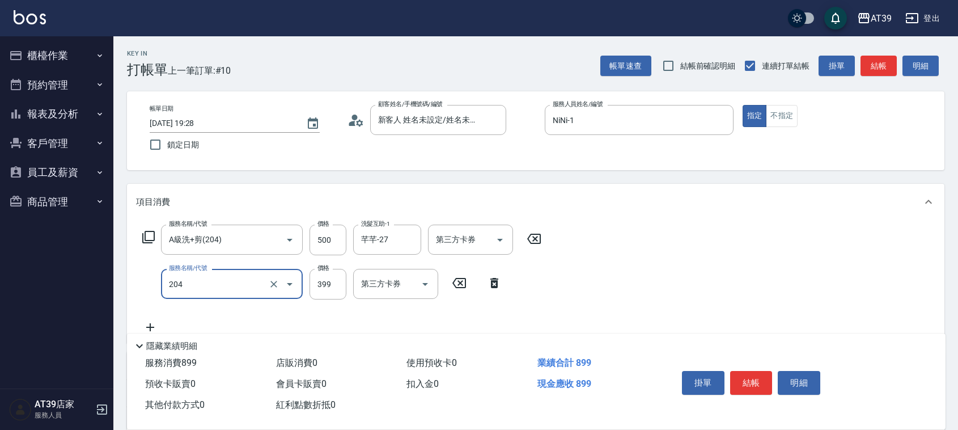
type input "A級洗+剪(204)"
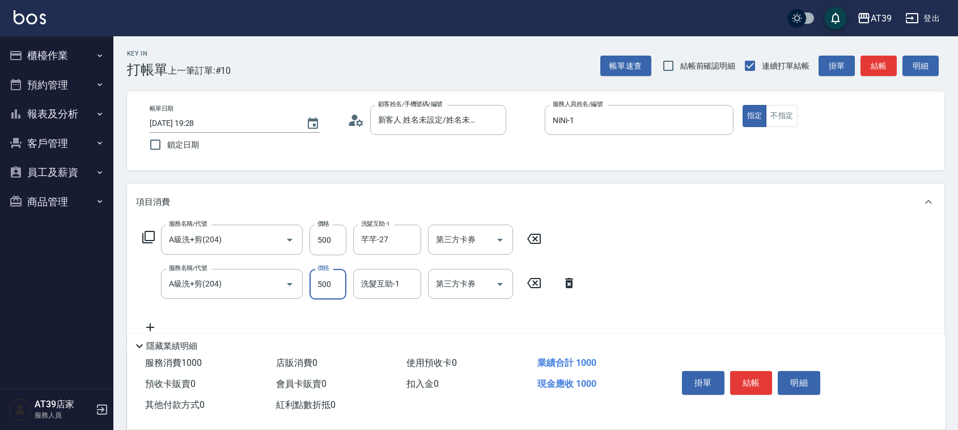
type input "500"
type input "芊芊-27"
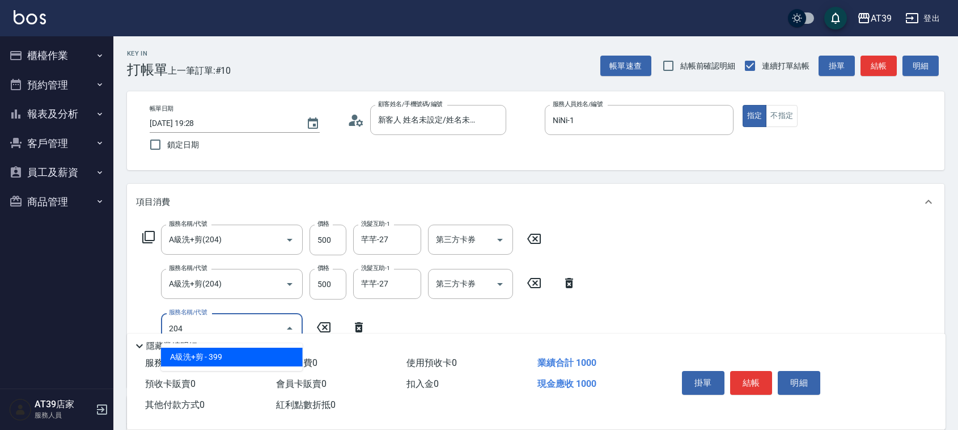
type input "A級洗+剪(204)"
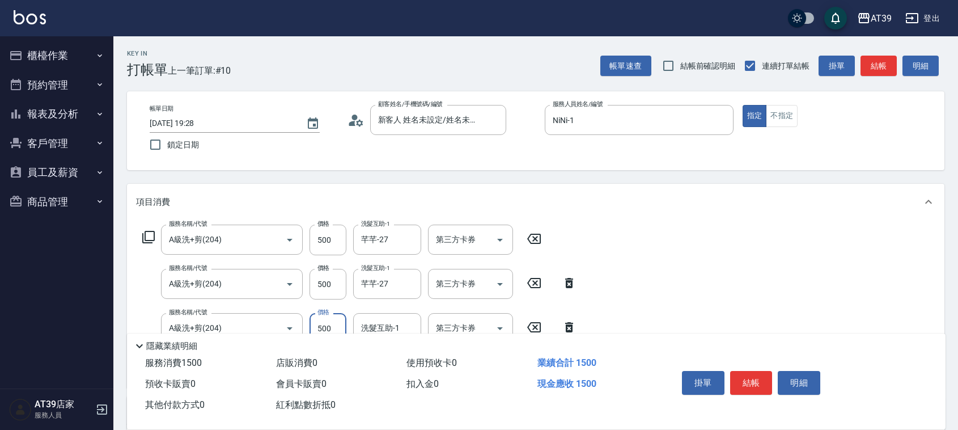
type input "500"
type input "芊芊-27"
click at [891, 64] on button "結帳" at bounding box center [878, 66] width 36 height 21
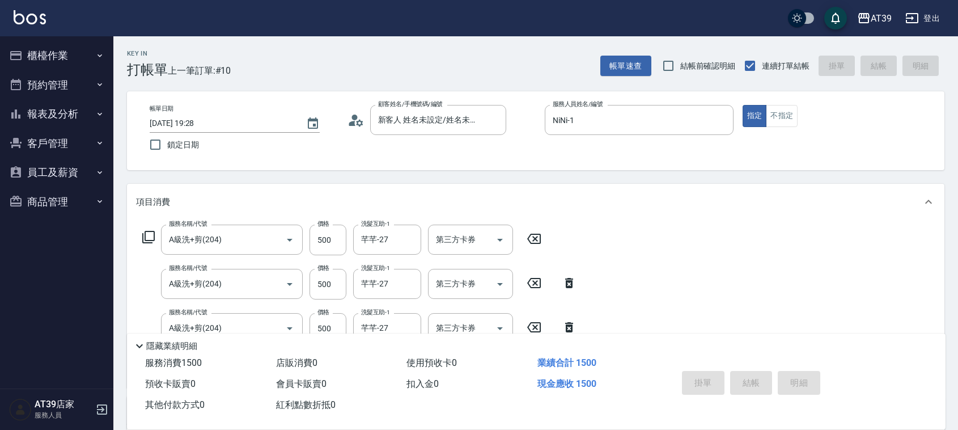
type input "2025/09/25 19:40"
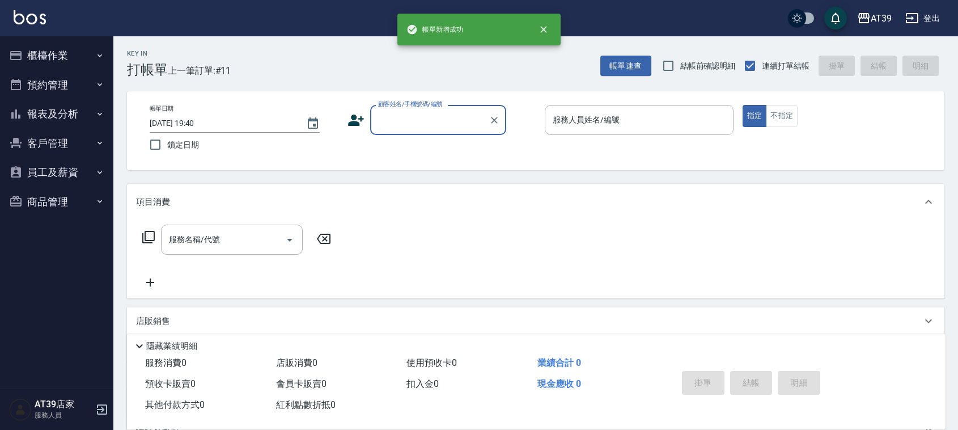
click at [71, 117] on button "報表及分析" at bounding box center [57, 113] width 104 height 29
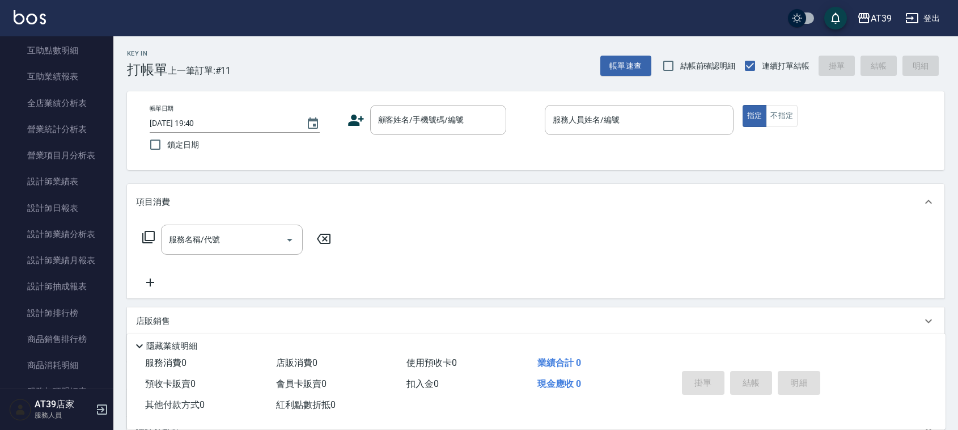
scroll to position [262, 0]
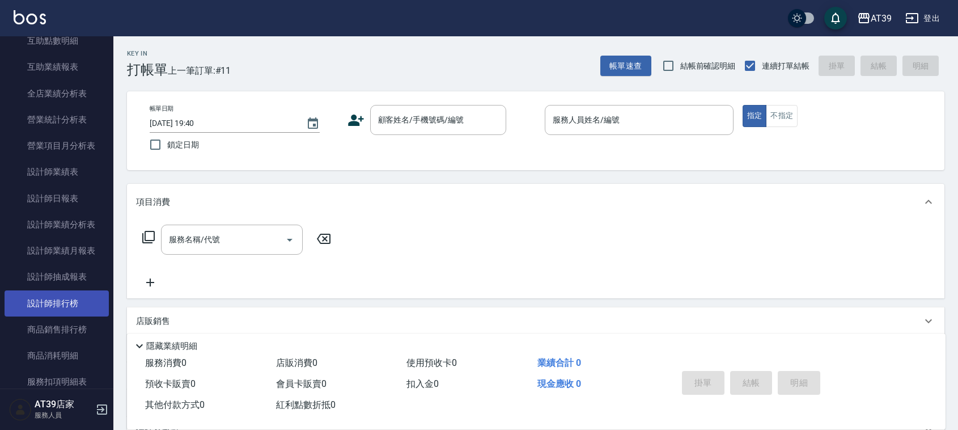
click at [81, 311] on link "設計師排行榜" at bounding box center [57, 303] width 104 height 26
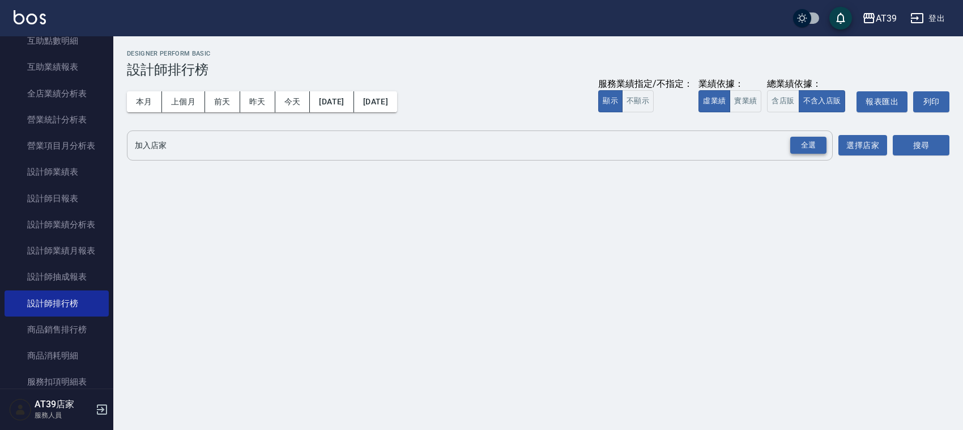
click at [810, 151] on div "全選" at bounding box center [808, 146] width 36 height 18
click at [920, 153] on button "搜尋" at bounding box center [921, 145] width 57 height 21
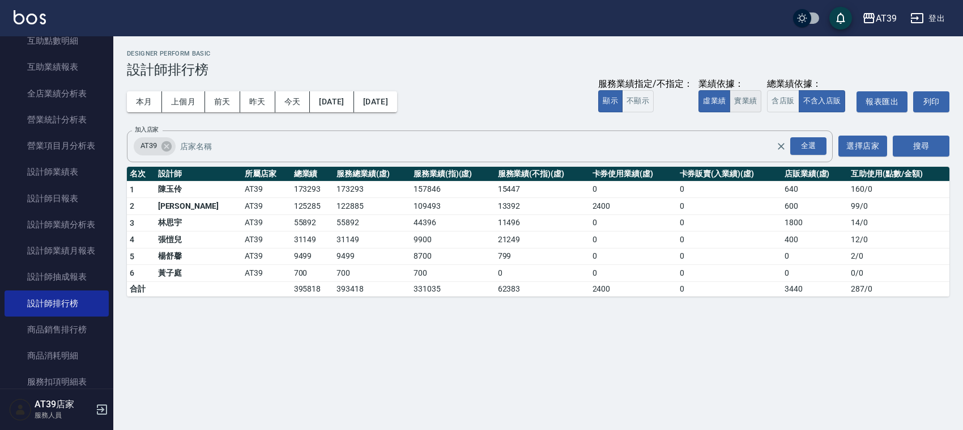
click at [749, 97] on button "實業績" at bounding box center [746, 101] width 32 height 22
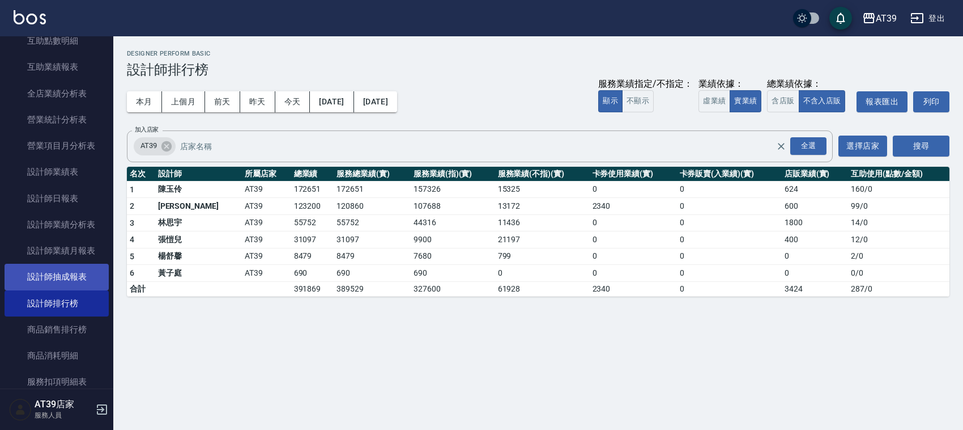
click at [77, 283] on link "設計師抽成報表" at bounding box center [57, 276] width 104 height 26
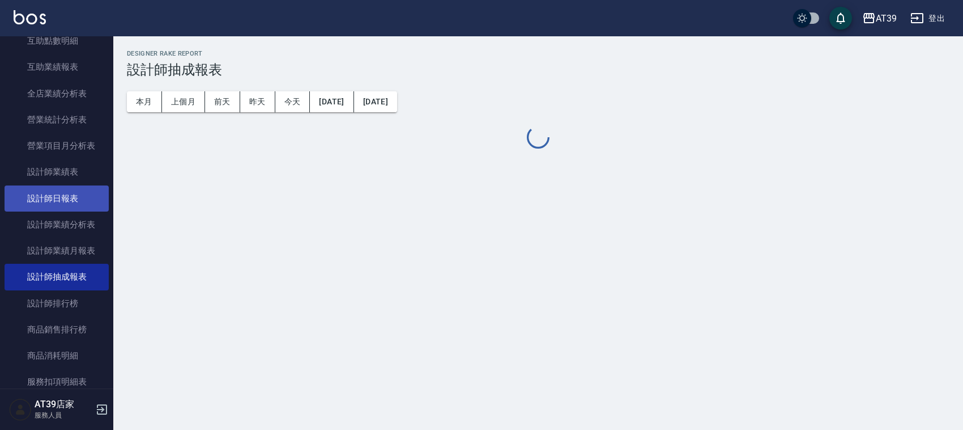
click at [84, 191] on link "設計師日報表" at bounding box center [57, 198] width 104 height 26
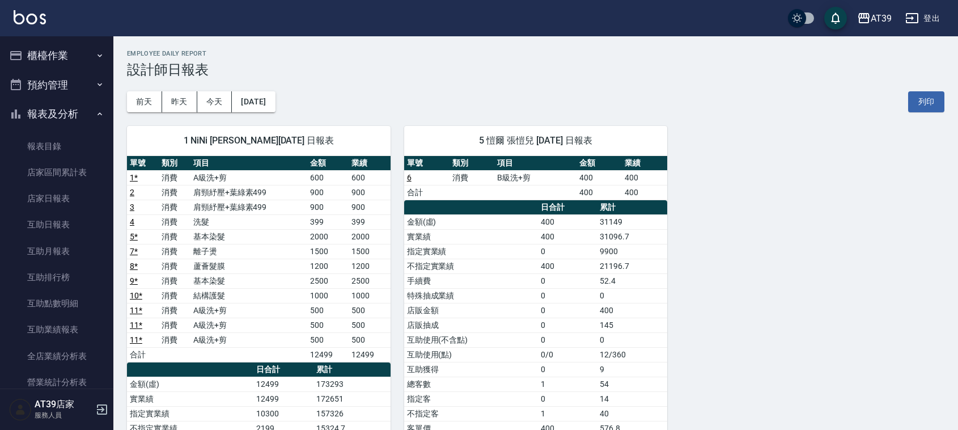
click at [44, 61] on button "櫃檯作業" at bounding box center [57, 55] width 104 height 29
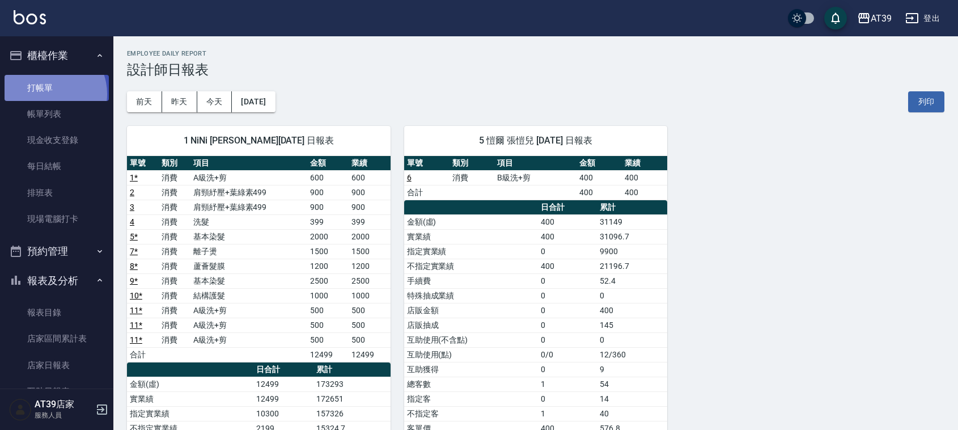
click at [48, 93] on link "打帳單" at bounding box center [57, 88] width 104 height 26
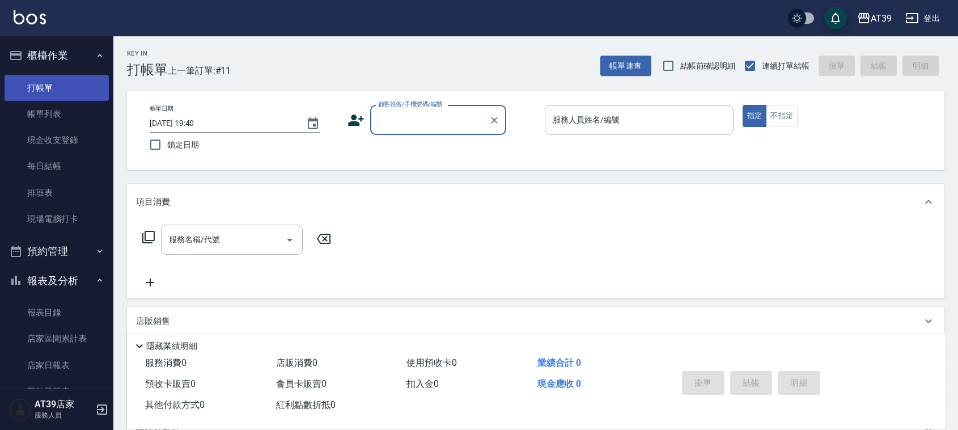
click at [37, 86] on link "打帳單" at bounding box center [57, 88] width 104 height 26
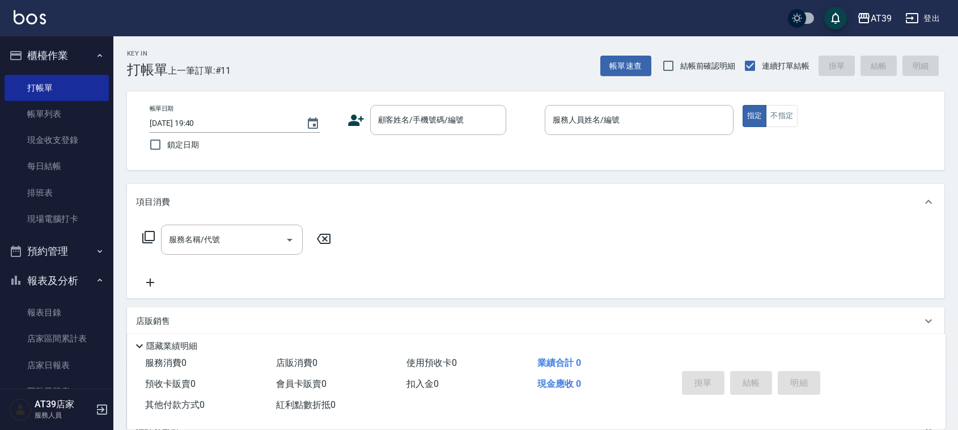
click at [170, 75] on span "上一筆訂單:#11" at bounding box center [199, 70] width 63 height 14
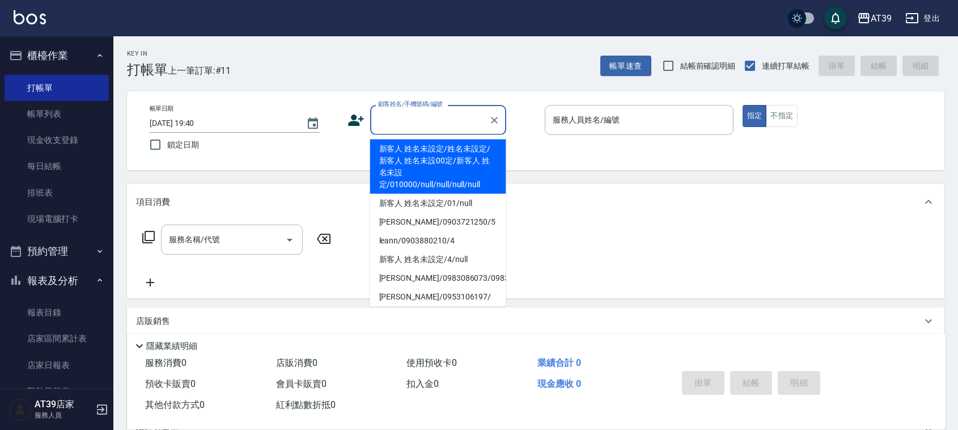
click at [406, 122] on input "顧客姓名/手機號碼/編號" at bounding box center [429, 120] width 109 height 20
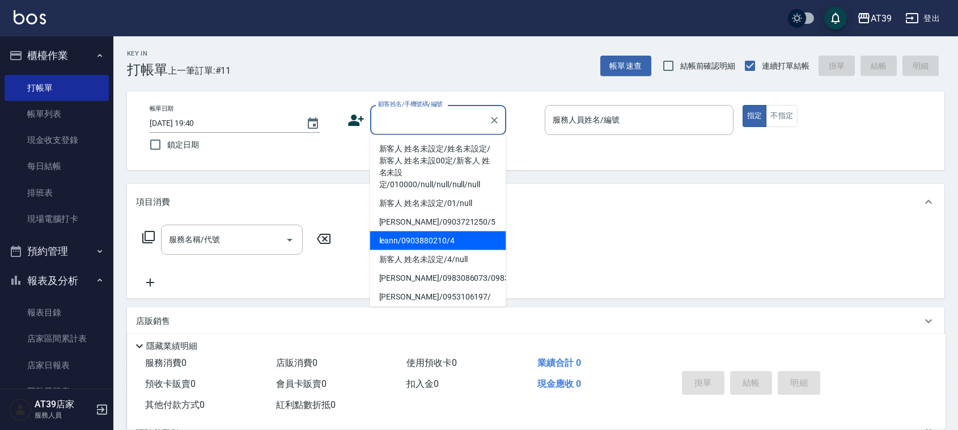
click at [403, 236] on li "leann/0903880210/4" at bounding box center [438, 240] width 136 height 19
type input "leann/0903880210/4"
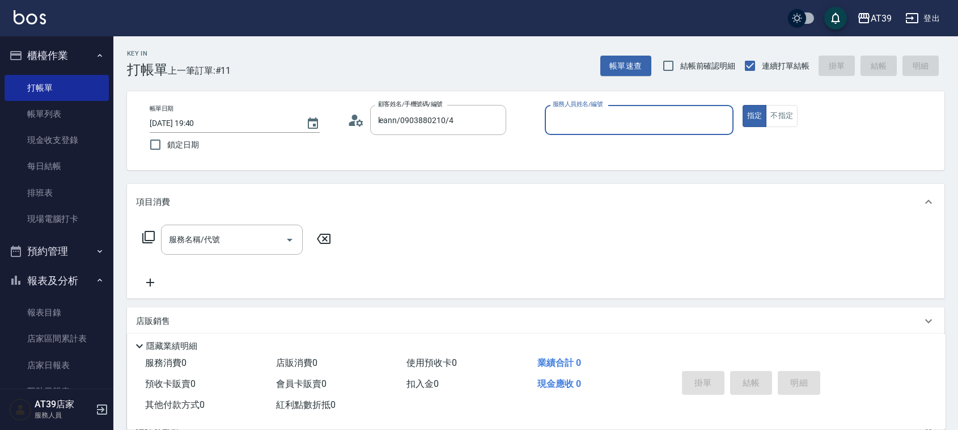
type input "Leann-4"
click at [766, 137] on div "帳單日期 2025/09/25 19:40 鎖定日期 顧客姓名/手機號碼/編號 leann/0903880210/4 顧客姓名/手機號碼/編號 服務人員姓名/…" at bounding box center [536, 131] width 790 height 52
click at [788, 114] on button "不指定" at bounding box center [782, 116] width 32 height 22
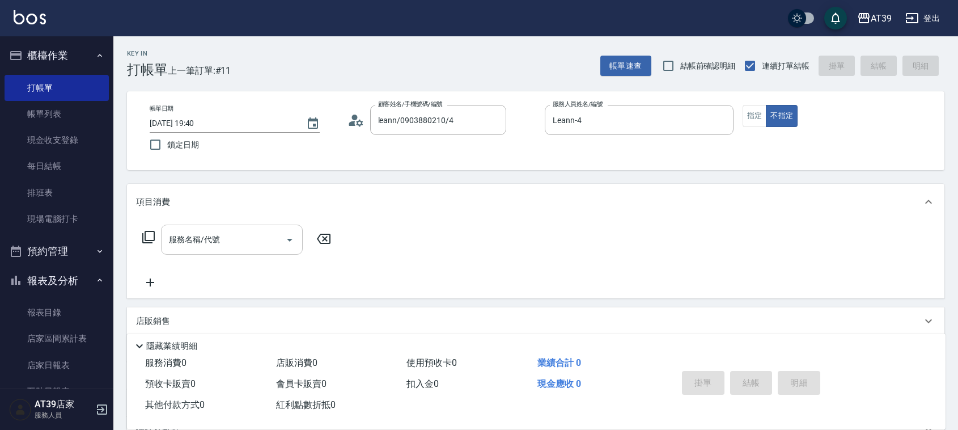
click at [220, 253] on div "服務名稱/代號" at bounding box center [232, 239] width 142 height 30
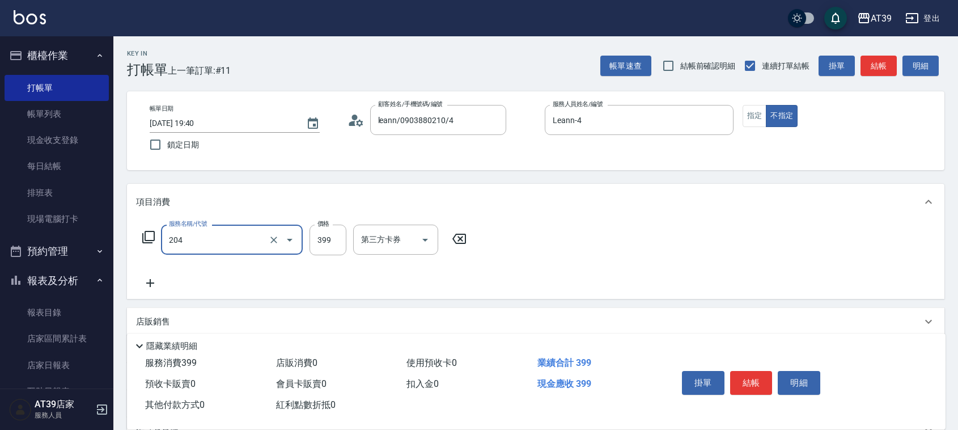
type input "A級洗+剪(204)"
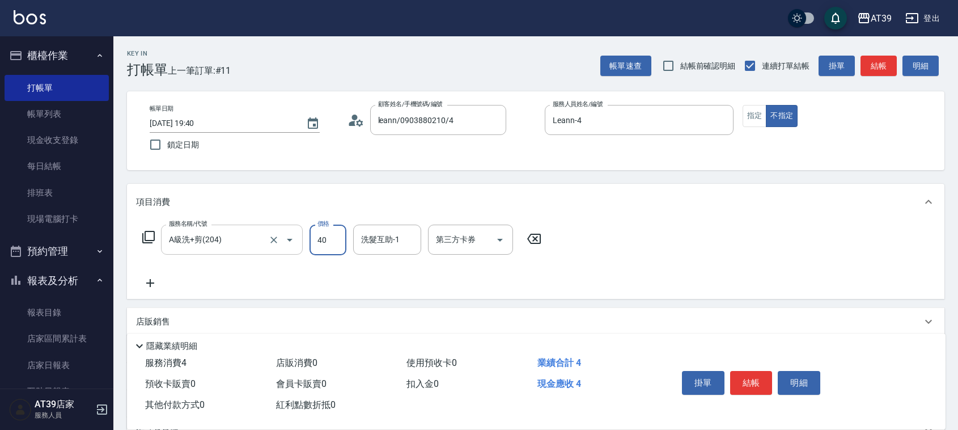
type input "400"
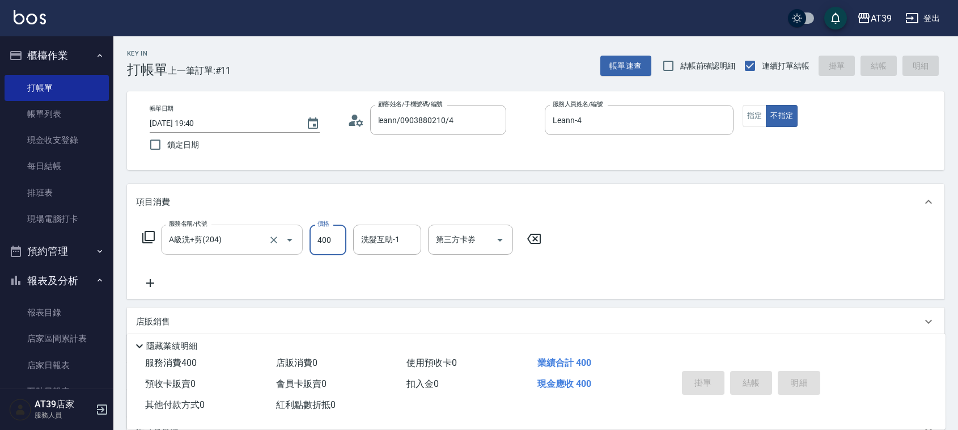
type input "2025/09/25 20:03"
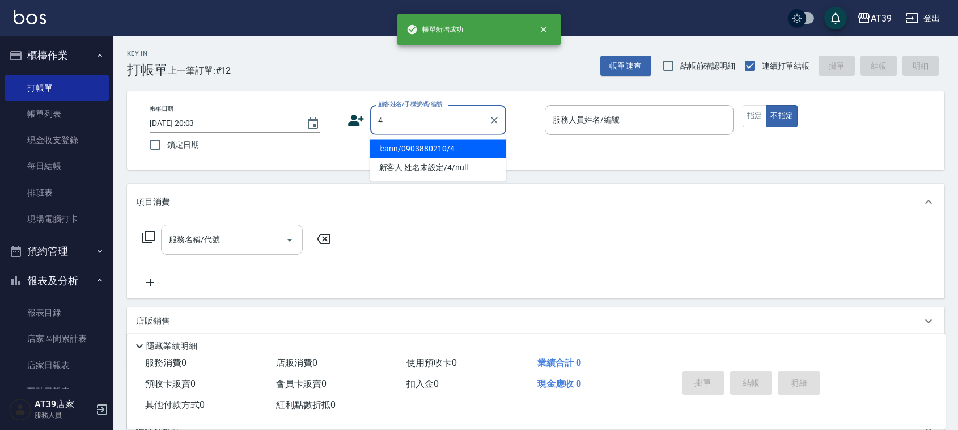
type input "leann/0903880210/4"
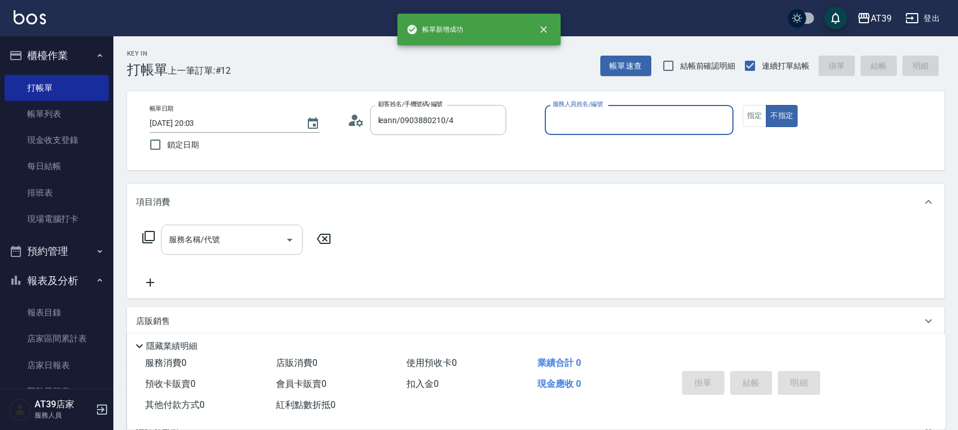
type input "Leann-4"
click at [766, 105] on button "不指定" at bounding box center [782, 116] width 32 height 22
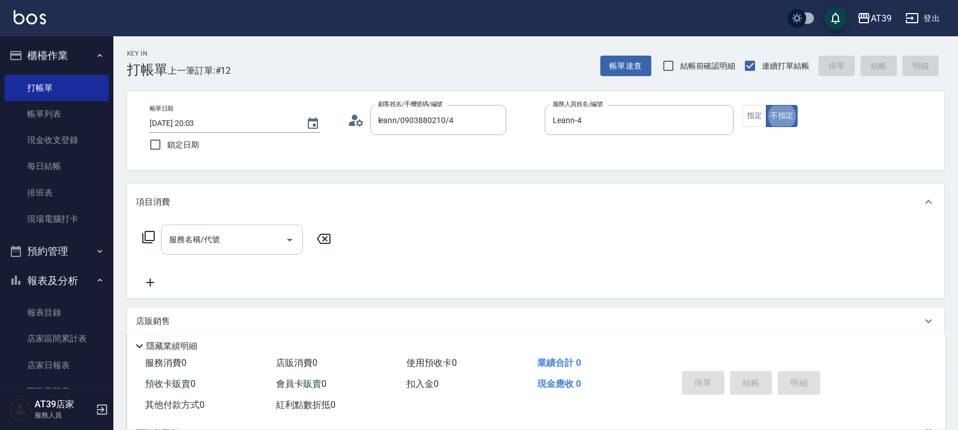
type button "false"
type input "新客人 姓名未設定/4/null"
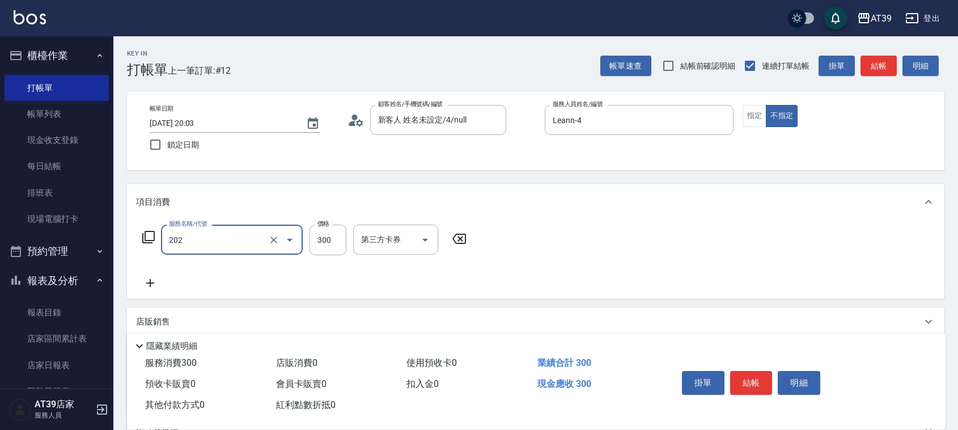
type input "A級單剪(202)"
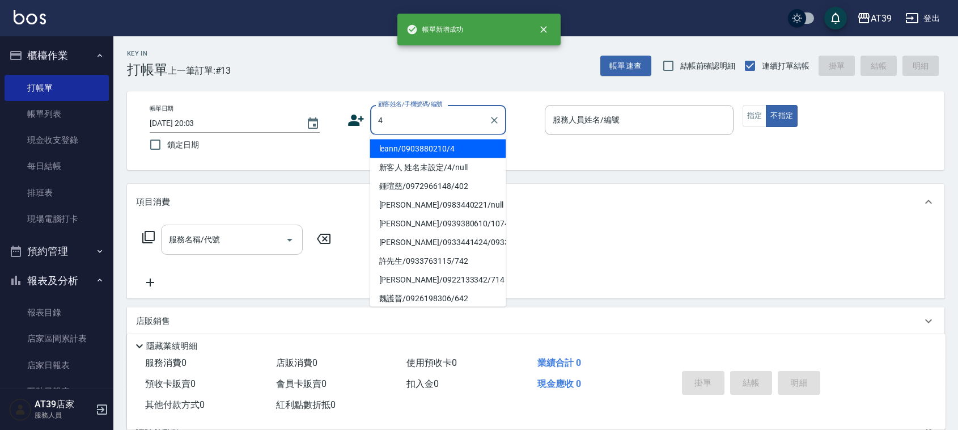
type input "leann/0903880210/4"
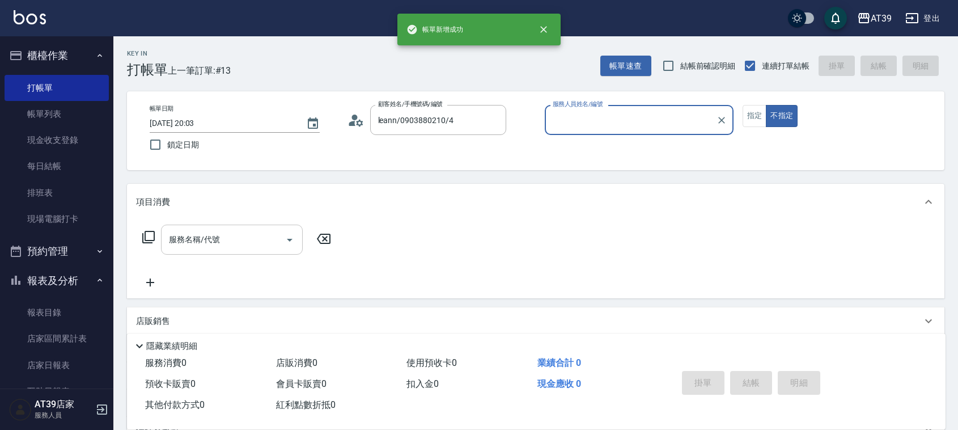
type input "Leann-4"
click at [766, 105] on button "不指定" at bounding box center [782, 116] width 32 height 22
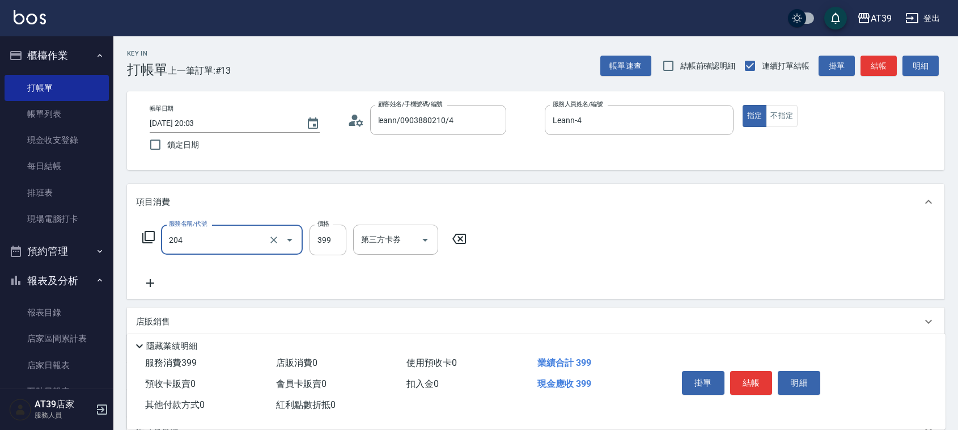
type input "A級洗+剪(204)"
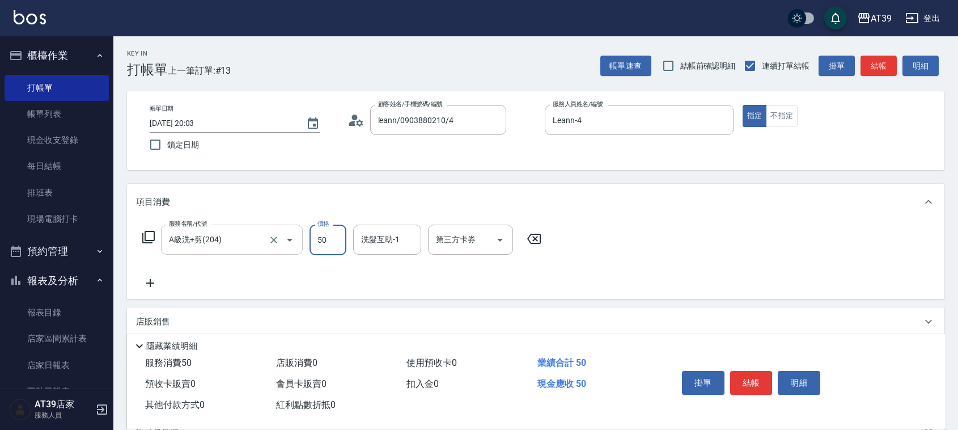
type input "500"
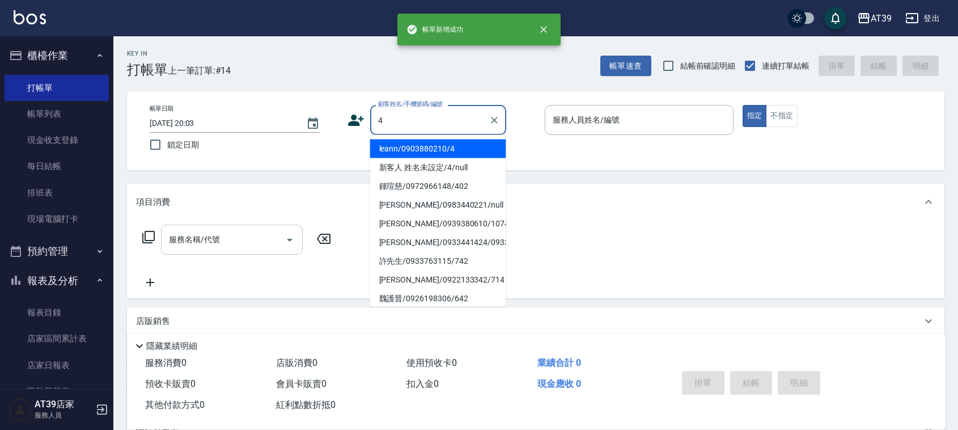
type input "leann/0903880210/4"
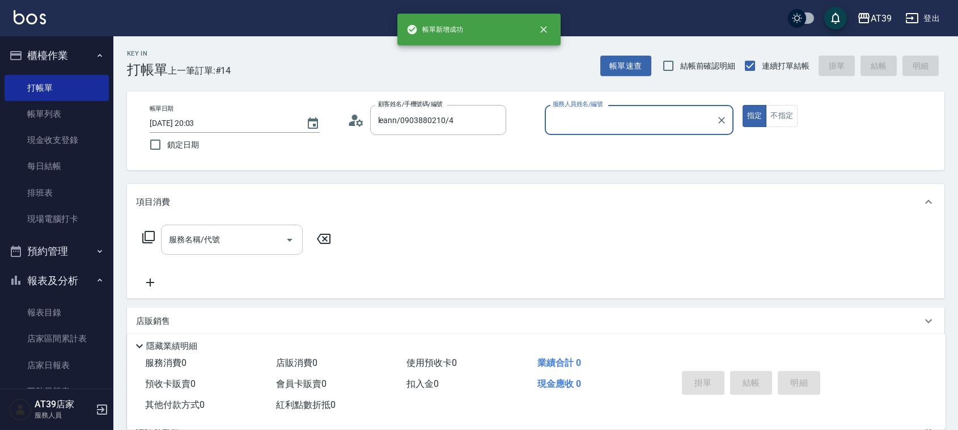
type input "Leann-4"
click at [742, 105] on button "指定" at bounding box center [754, 116] width 24 height 22
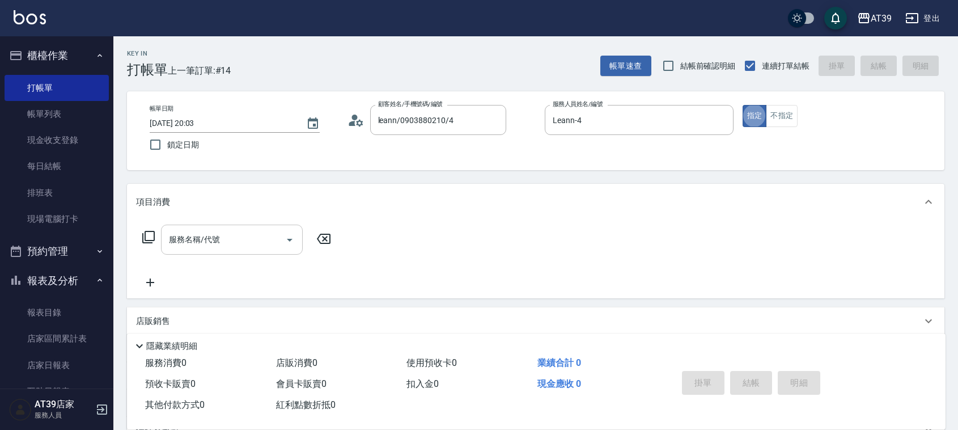
type button "true"
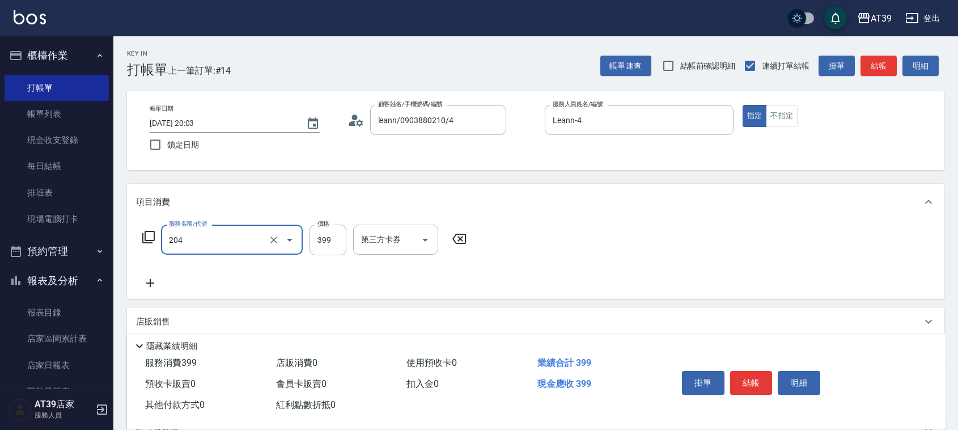
type input "A級洗+剪(204)"
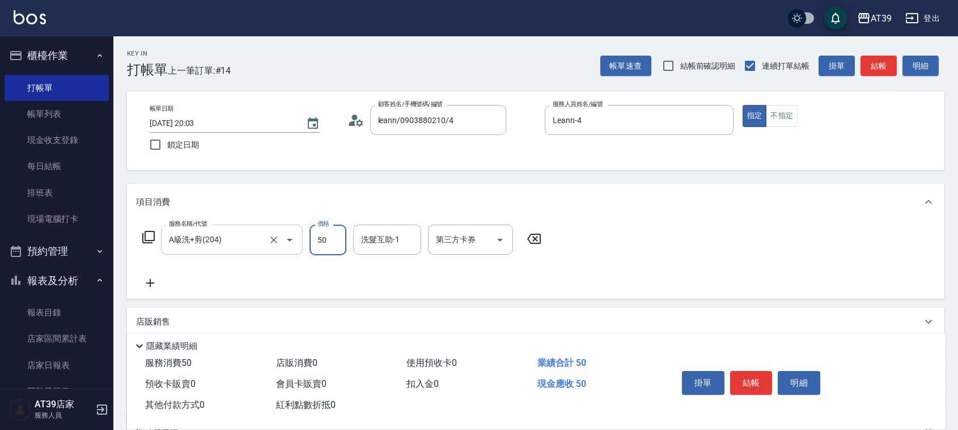
type input "500"
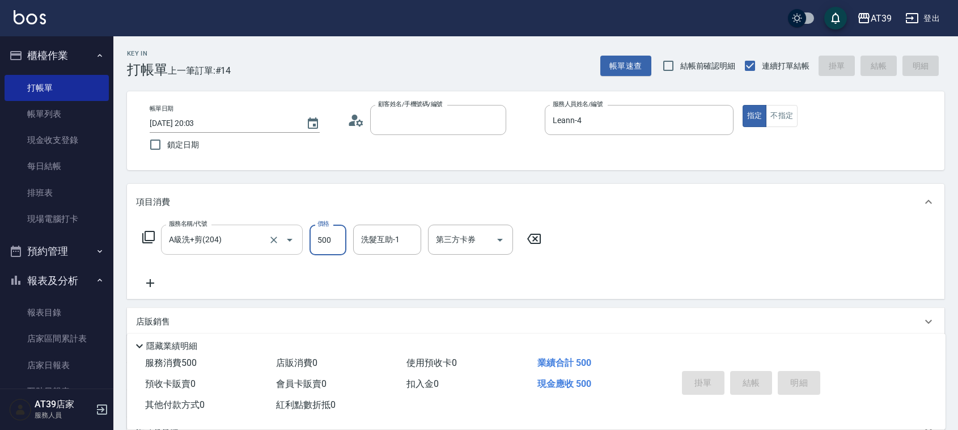
type input "2025/09/25 20:04"
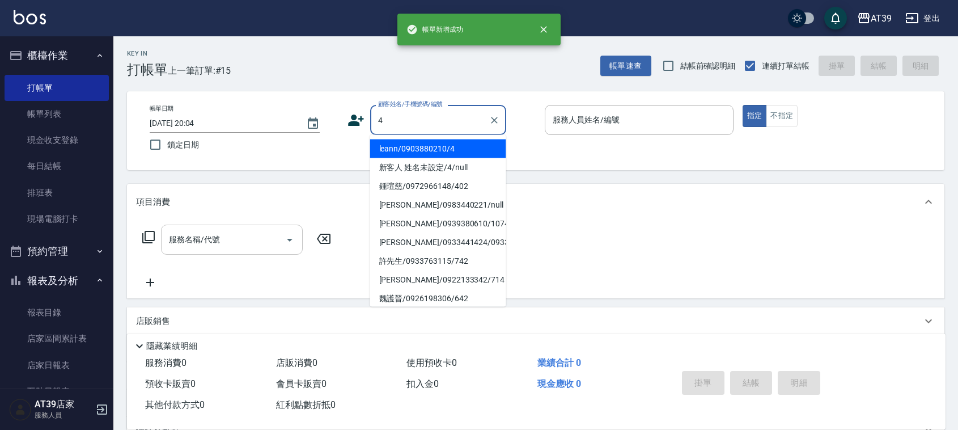
type input "leann/0903880210/4"
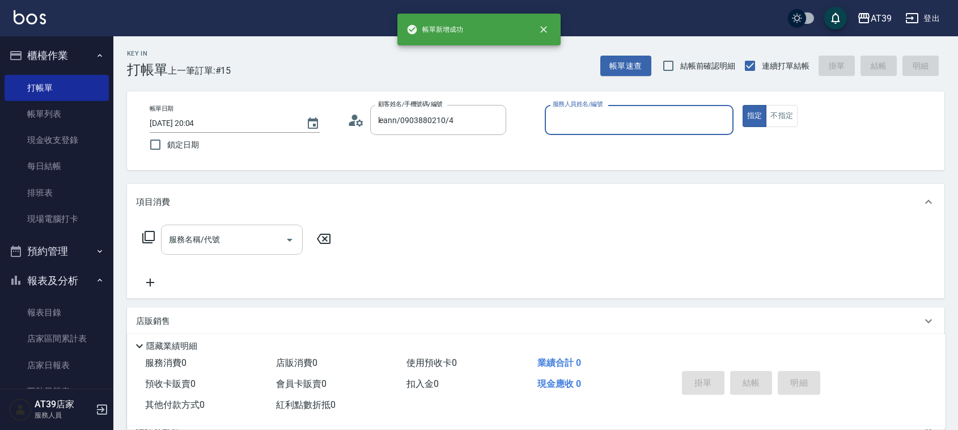
type input "Leann-4"
click at [742, 105] on button "指定" at bounding box center [754, 116] width 24 height 22
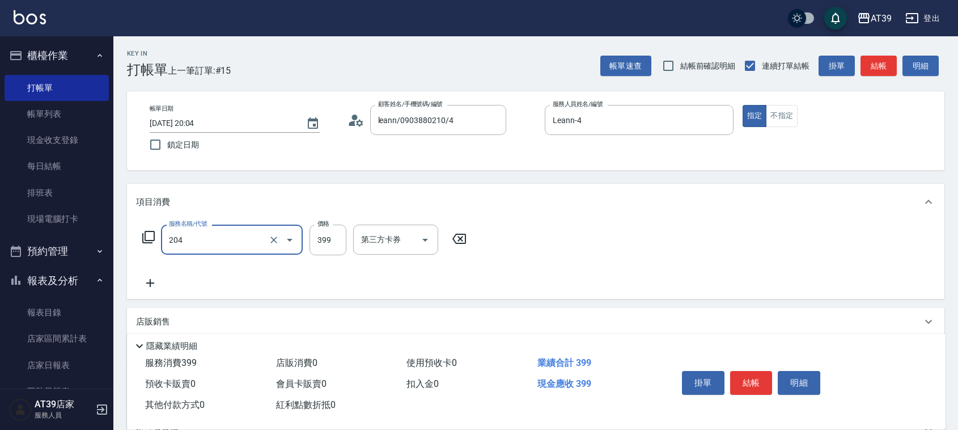
type input "A級洗+剪(204)"
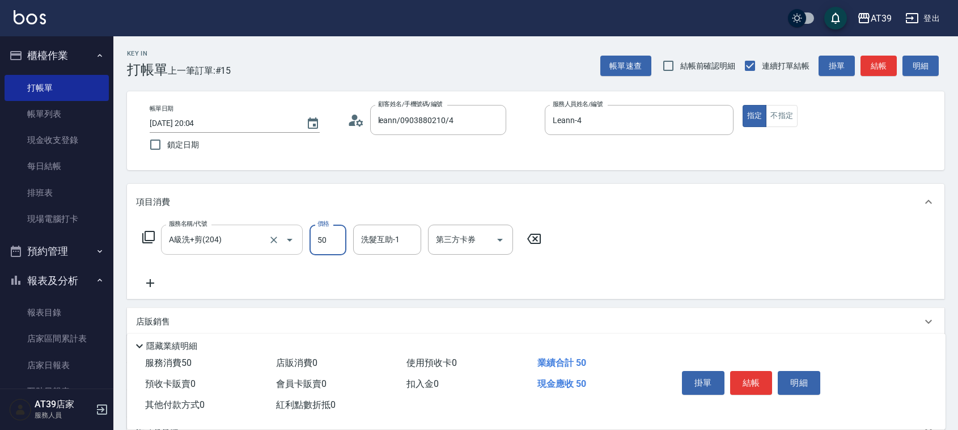
type input "500"
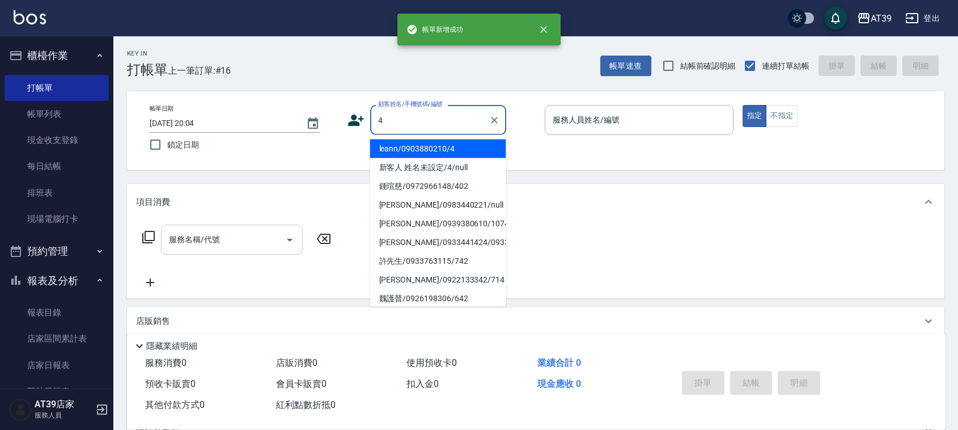
type input "leann/0903880210/4"
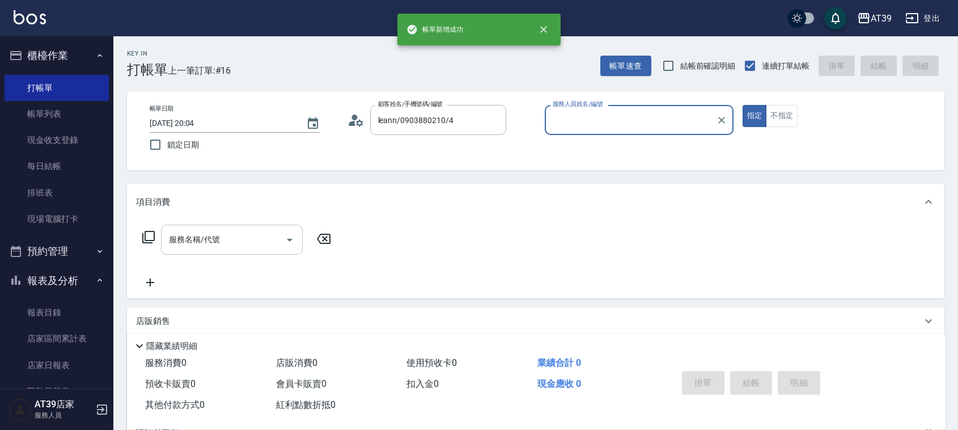
type input "Leann-4"
click at [742, 105] on button "指定" at bounding box center [754, 116] width 24 height 22
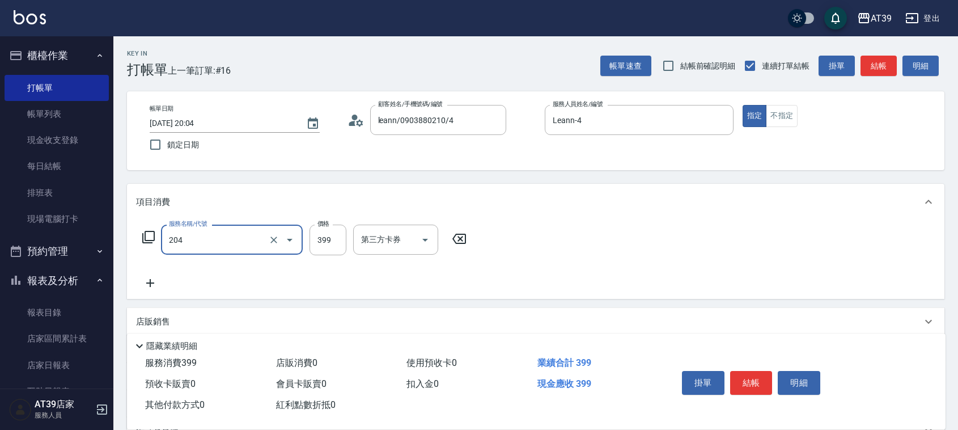
type input "A級洗+剪(204)"
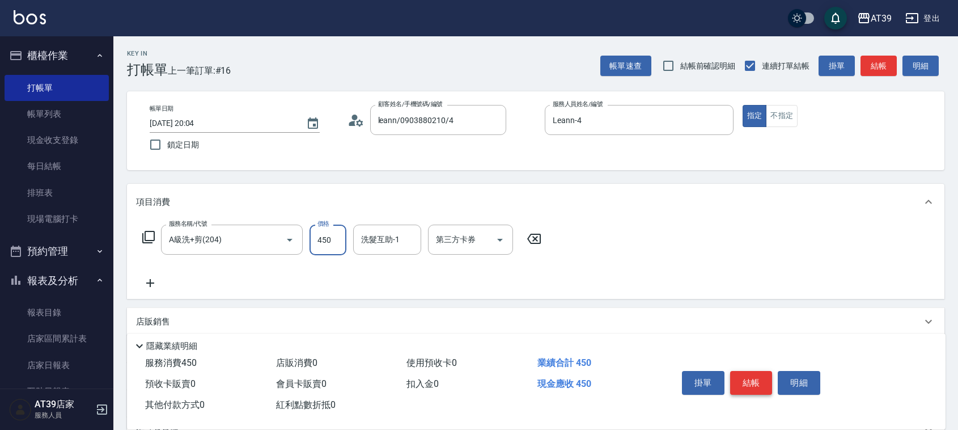
type input "450"
click at [752, 375] on button "結帳" at bounding box center [751, 383] width 42 height 24
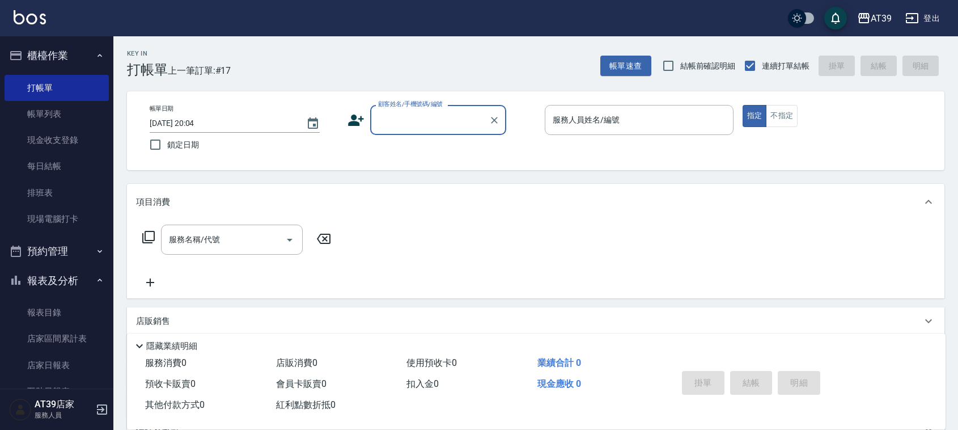
click at [72, 63] on button "櫃檯作業" at bounding box center [57, 55] width 104 height 29
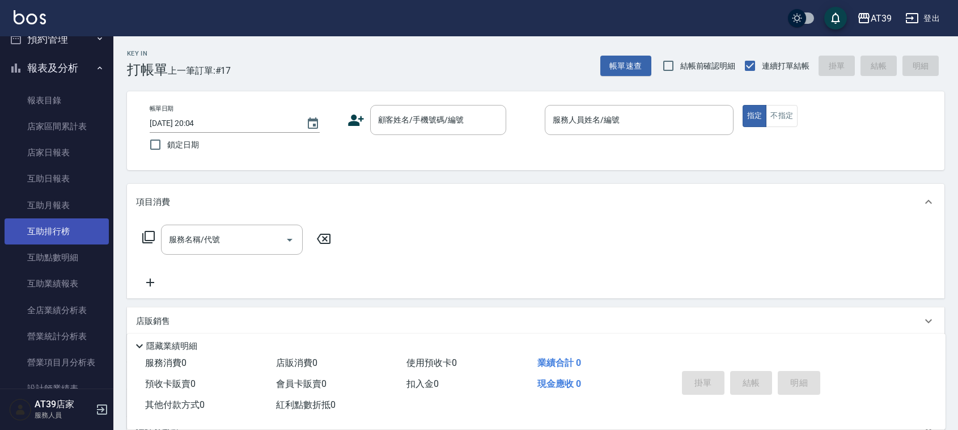
scroll to position [71, 0]
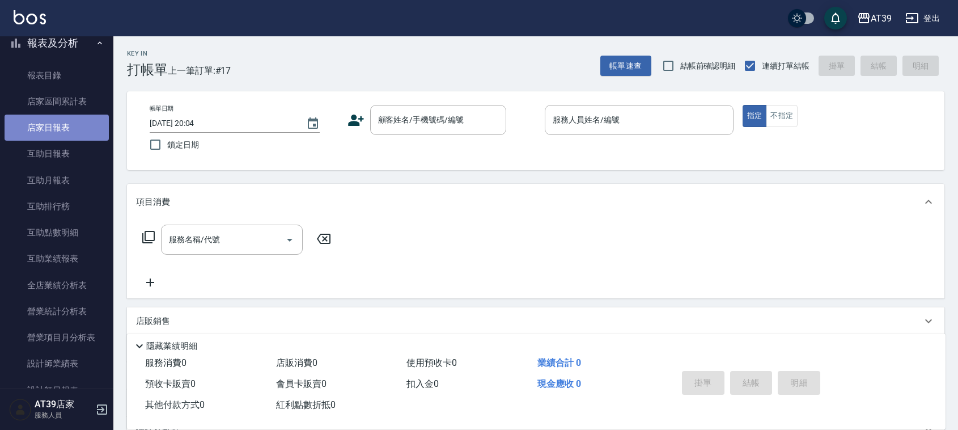
click at [78, 130] on link "店家日報表" at bounding box center [57, 127] width 104 height 26
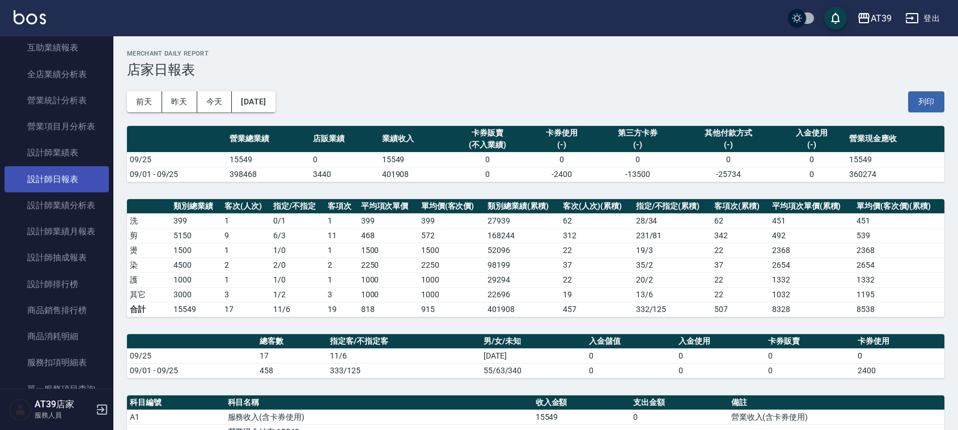
scroll to position [283, 0]
click at [97, 176] on link "設計師日報表" at bounding box center [57, 177] width 104 height 26
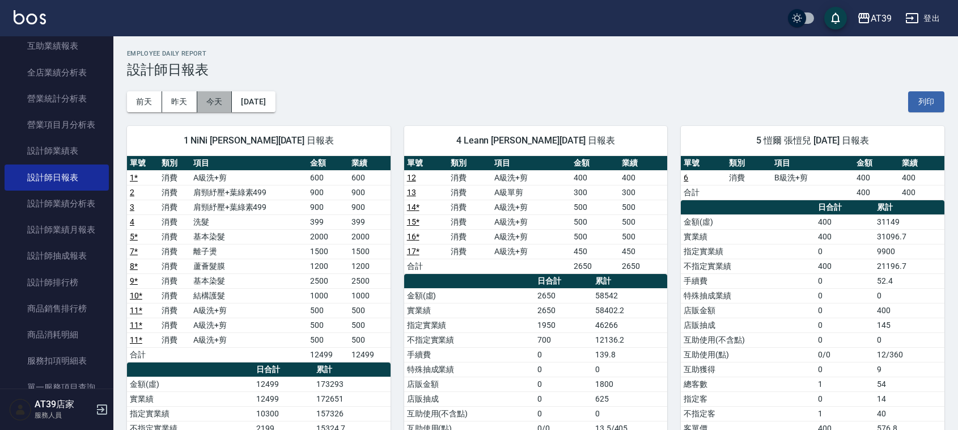
click at [211, 103] on button "今天" at bounding box center [214, 101] width 35 height 21
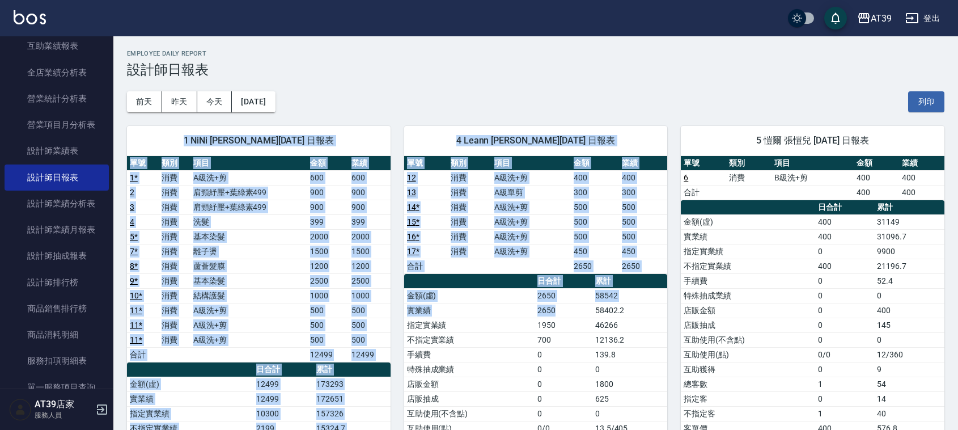
drag, startPoint x: 559, startPoint y: 105, endPoint x: 568, endPoint y: 307, distance: 201.4
click at [568, 307] on div "AT39 2025-09-25 設計師日報表 列印時間： 2025-09-25-20:11 Employee Daily Report 設計師日報表 前天 昨…" at bounding box center [535, 337] width 844 height 603
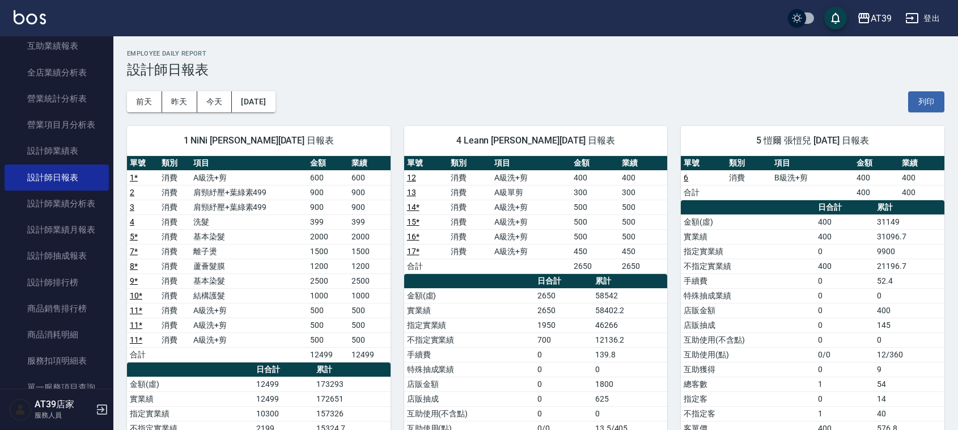
click at [570, 350] on td "0" at bounding box center [563, 354] width 58 height 15
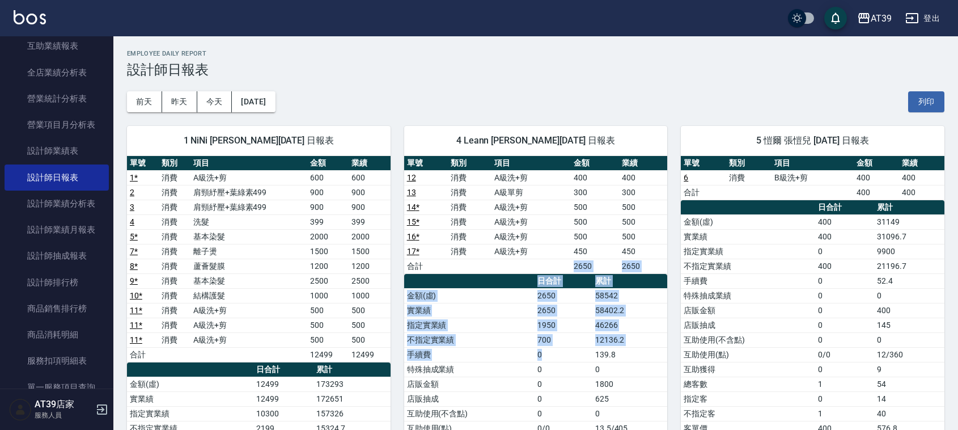
drag, startPoint x: 569, startPoint y: 348, endPoint x: 554, endPoint y: 174, distance: 175.2
click at [554, 188] on div "單號 類別 項目 金額 業績 12 消費 A級洗+剪 400 400 13 消費 A級單剪 300 300 14 * 消費 A級洗+剪 500 500 15 …" at bounding box center [535, 340] width 263 height 368
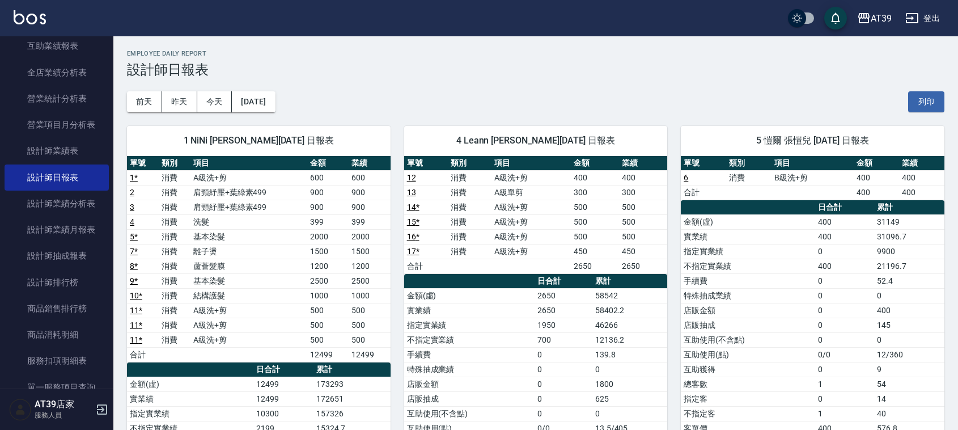
click at [554, 149] on div "4 Leann 林思宇 09/25/2025 日報表" at bounding box center [535, 140] width 263 height 29
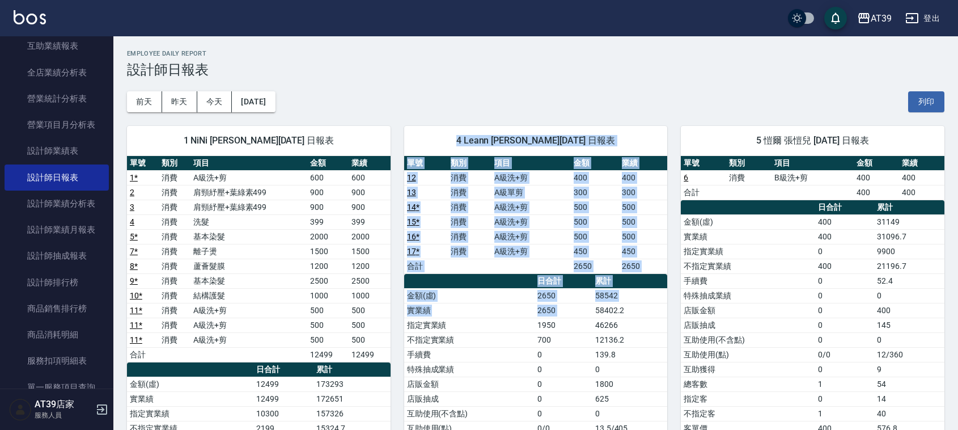
drag, startPoint x: 554, startPoint y: 149, endPoint x: 556, endPoint y: 307, distance: 158.1
click at [556, 307] on div "4 Leann 林思宇 09/25/2025 日報表 單號 類別 項目 金額 業績 12 消費 A級洗+剪 400 400 13 消費 A級單剪 300 30…" at bounding box center [535, 332] width 263 height 412
click at [551, 303] on td "2650" at bounding box center [563, 295] width 58 height 15
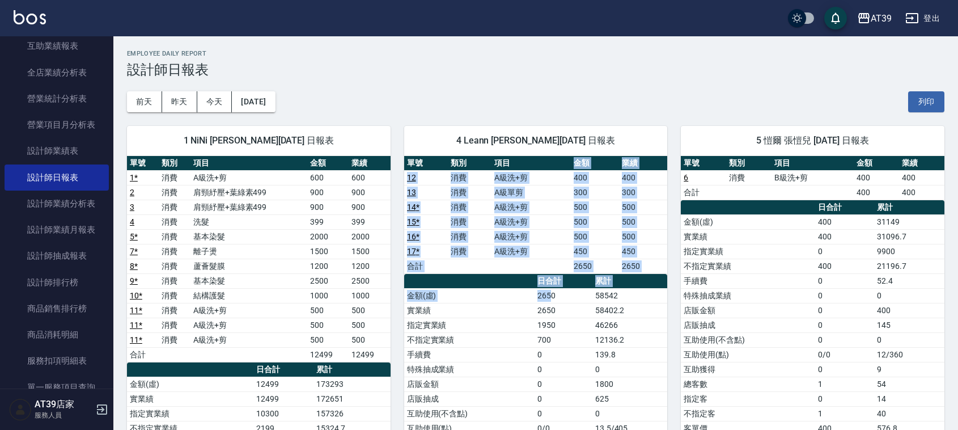
drag, startPoint x: 551, startPoint y: 303, endPoint x: 522, endPoint y: 130, distance: 175.1
click at [545, 161] on div "單號 類別 項目 金額 業績 12 消費 A級洗+剪 400 400 13 消費 A級單剪 300 300 14 * 消費 A級洗+剪 500 500 15 …" at bounding box center [535, 340] width 263 height 368
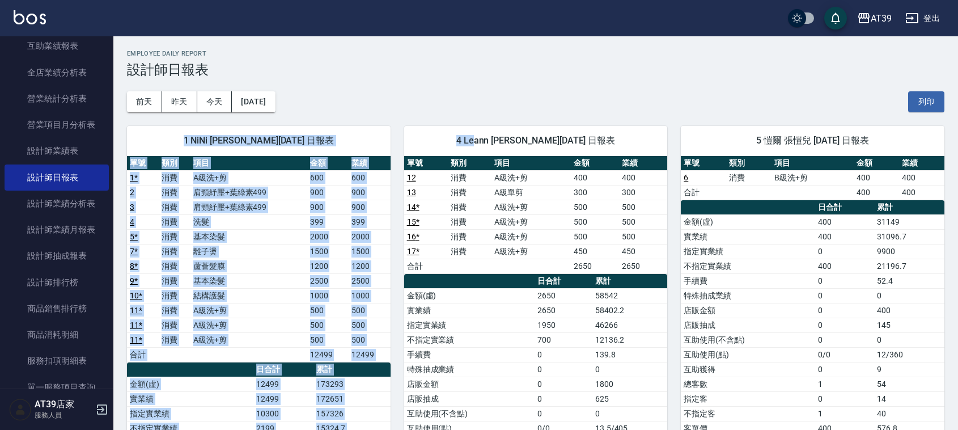
drag, startPoint x: 500, startPoint y: 108, endPoint x: 483, endPoint y: 133, distance: 30.2
click at [484, 133] on div "AT39 2025-09-25 設計師日報表 列印時間： 2025-09-25-20:11 Employee Daily Report 設計師日報表 前天 昨…" at bounding box center [535, 337] width 844 height 603
click at [462, 135] on span "4 Leann 林思宇 09/25/2025 日報表" at bounding box center [536, 140] width 236 height 11
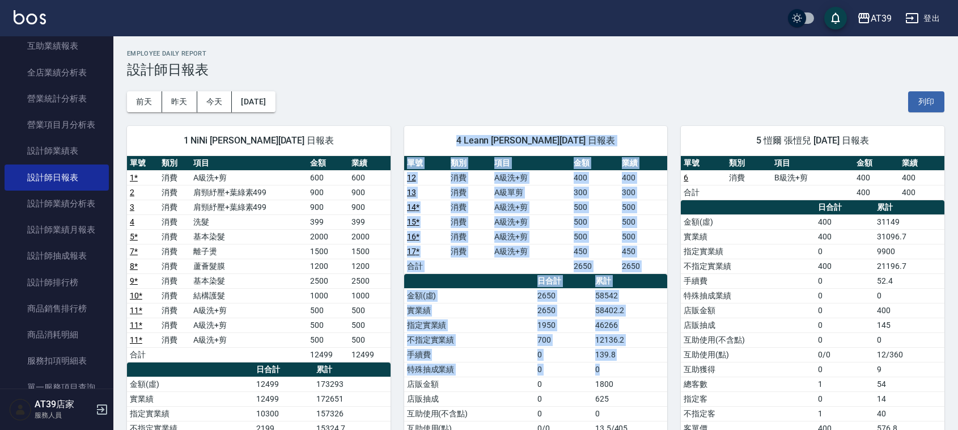
drag, startPoint x: 469, startPoint y: 139, endPoint x: 609, endPoint y: 370, distance: 269.8
click at [609, 370] on div "4 Leann 林思宇 09/25/2025 日報表 單號 類別 項目 金額 業績 12 消費 A級洗+剪 400 400 13 消費 A級單剪 300 30…" at bounding box center [535, 332] width 263 height 412
click at [598, 326] on td "46266" at bounding box center [629, 324] width 75 height 15
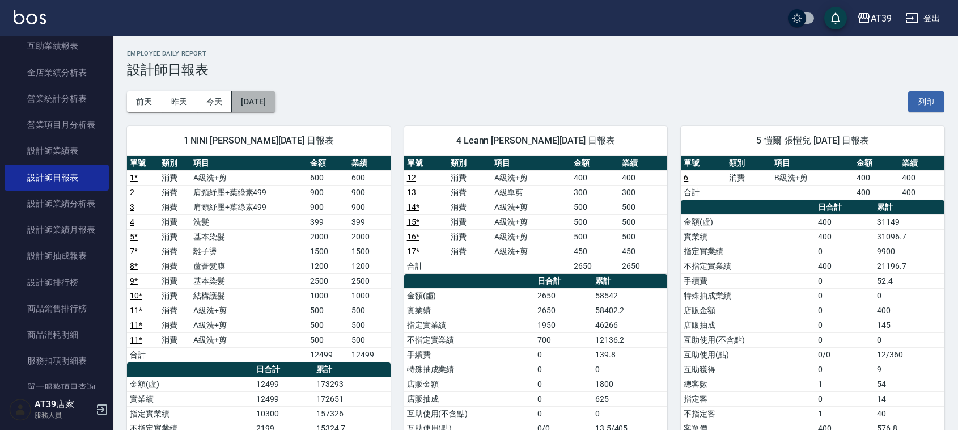
click at [271, 107] on button "2025/09/25" at bounding box center [253, 101] width 43 height 21
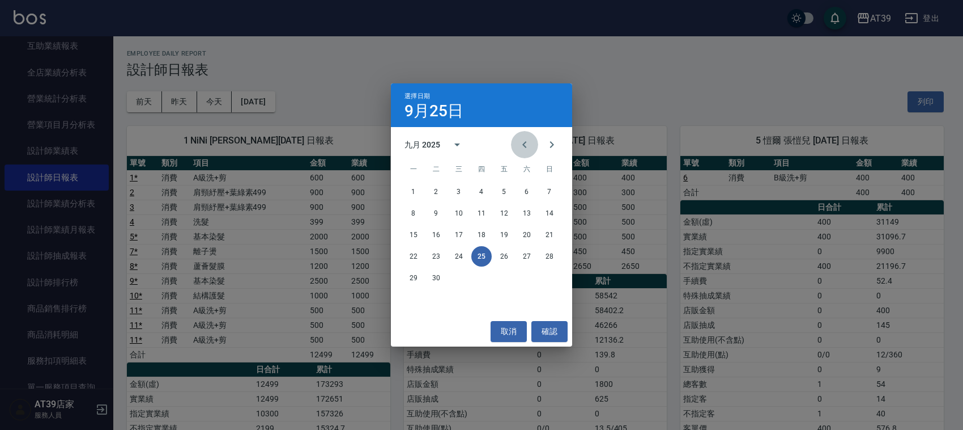
click at [534, 151] on button "Previous month" at bounding box center [524, 144] width 27 height 27
click at [414, 278] on button "25" at bounding box center [413, 277] width 20 height 20
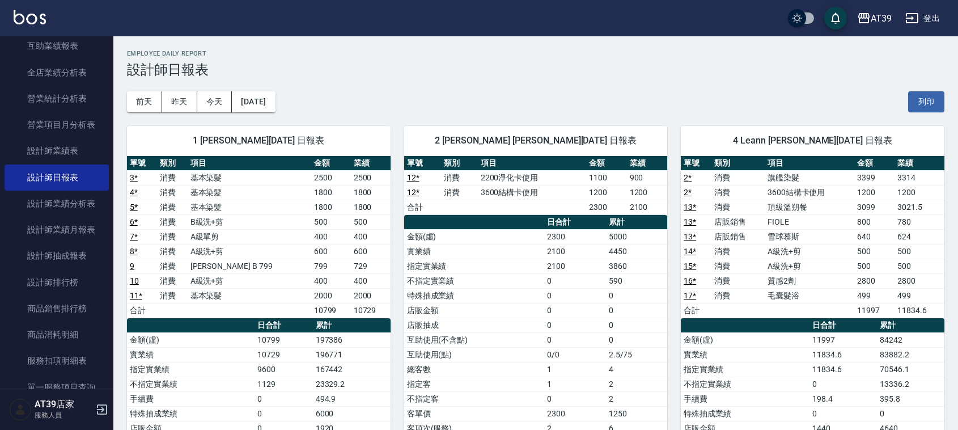
click at [32, 20] on img at bounding box center [30, 17] width 32 height 14
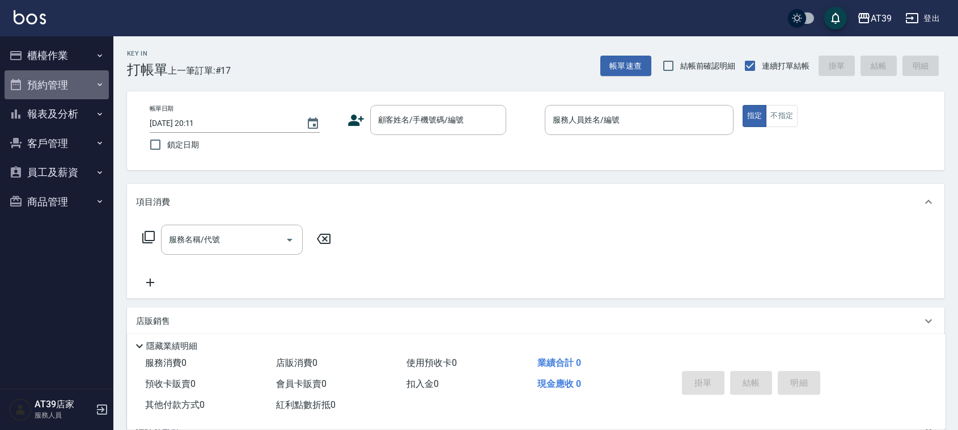
click at [52, 95] on button "預約管理" at bounding box center [57, 84] width 104 height 29
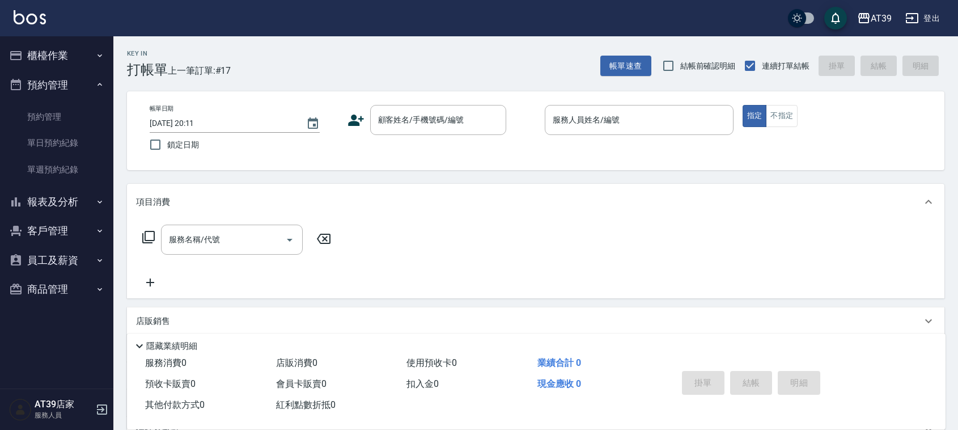
click at [71, 95] on button "預約管理" at bounding box center [57, 84] width 104 height 29
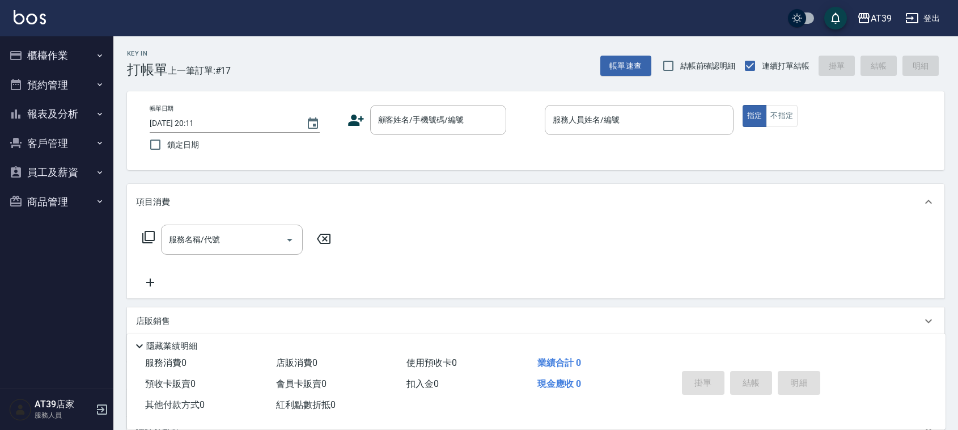
click at [91, 107] on button "報表及分析" at bounding box center [57, 113] width 104 height 29
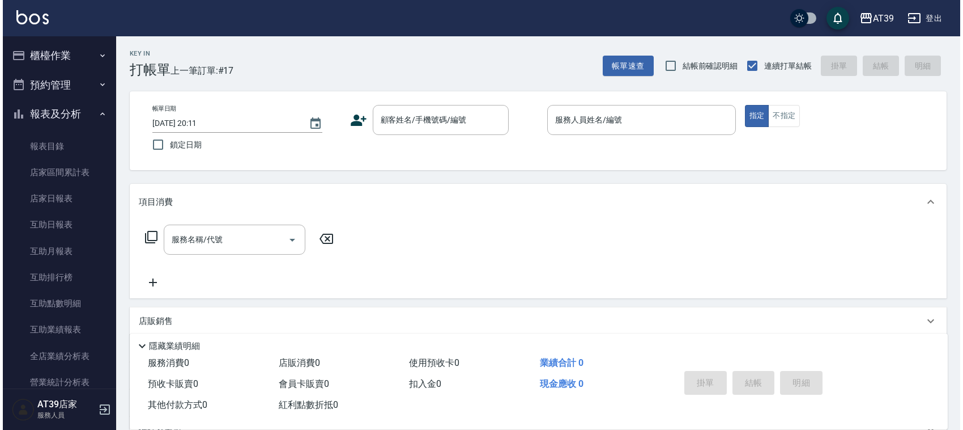
scroll to position [71, 0]
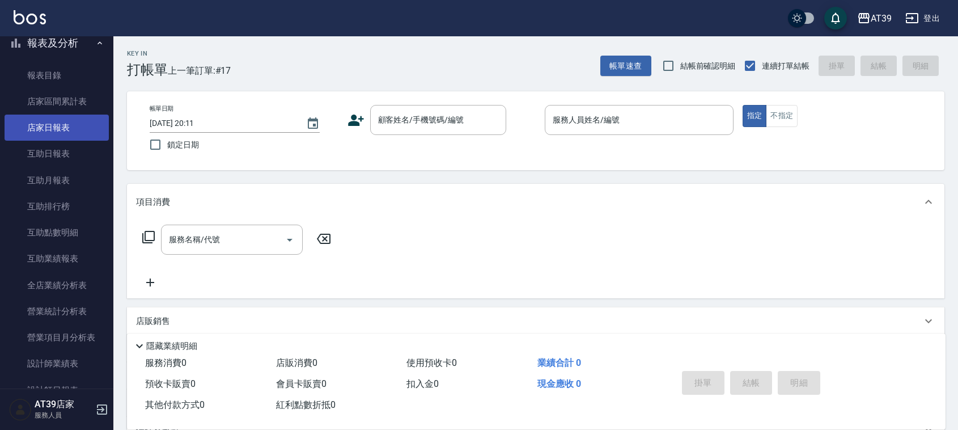
click at [58, 132] on link "店家日報表" at bounding box center [57, 127] width 104 height 26
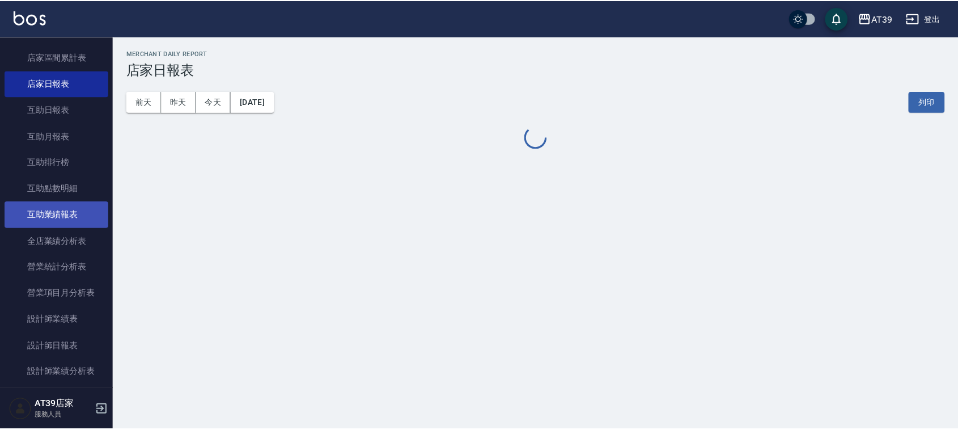
scroll to position [212, 0]
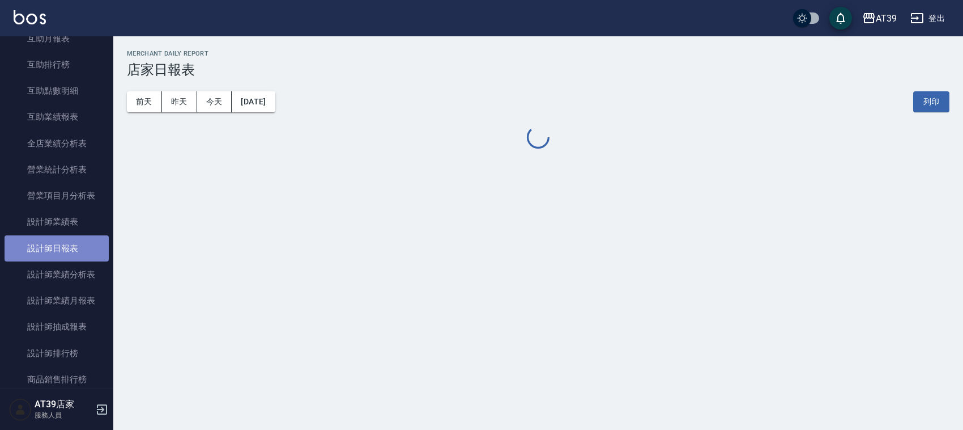
click at [63, 258] on link "設計師日報表" at bounding box center [57, 248] width 104 height 26
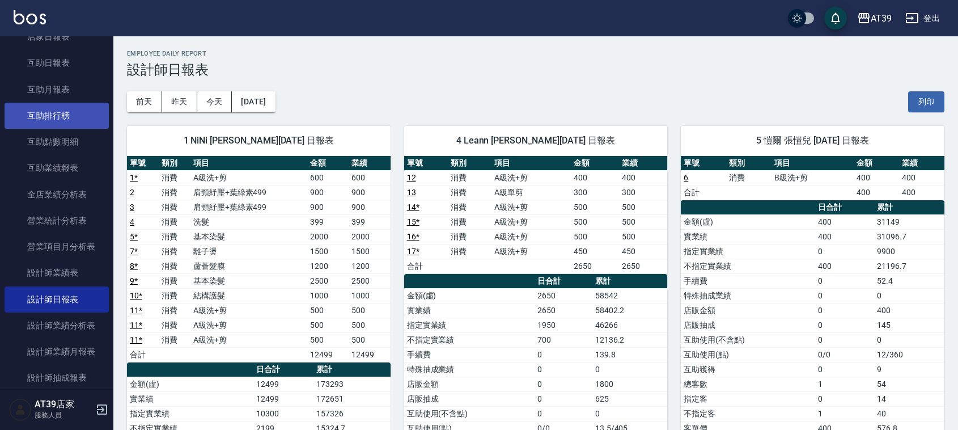
scroll to position [142, 0]
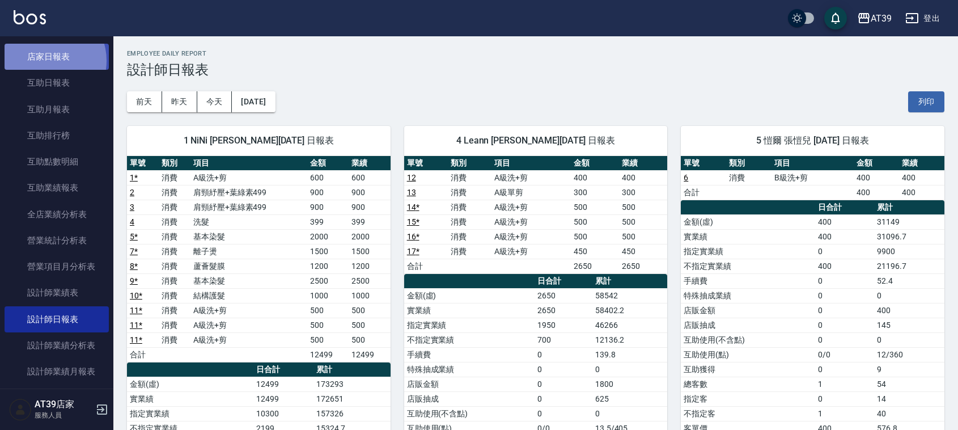
click at [45, 61] on link "店家日報表" at bounding box center [57, 57] width 104 height 26
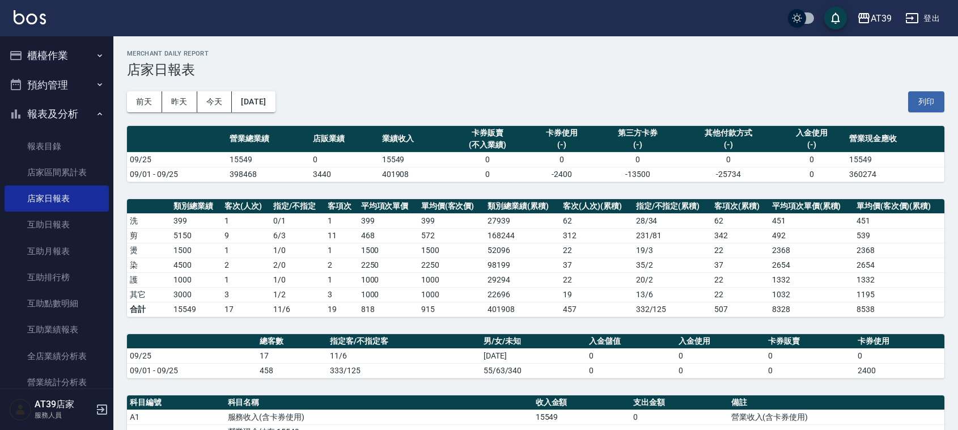
click at [61, 58] on button "櫃檯作業" at bounding box center [57, 55] width 104 height 29
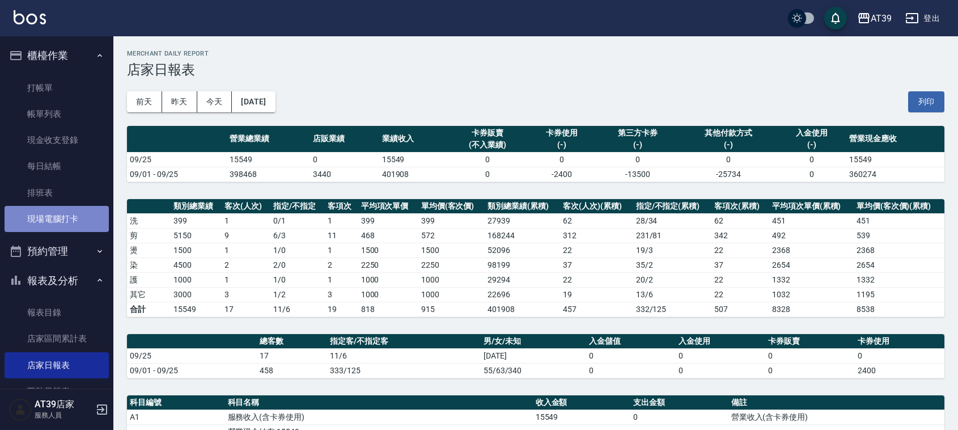
click at [75, 221] on link "現場電腦打卡" at bounding box center [57, 219] width 104 height 26
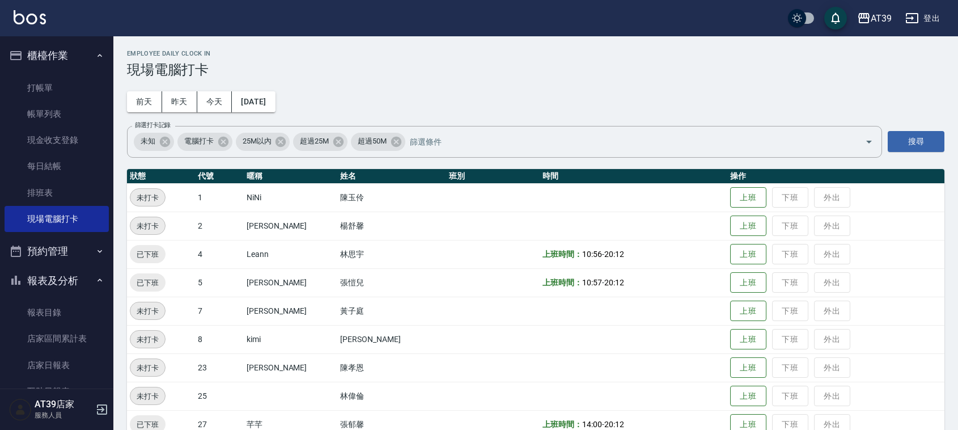
click at [71, 51] on button "櫃檯作業" at bounding box center [57, 55] width 104 height 29
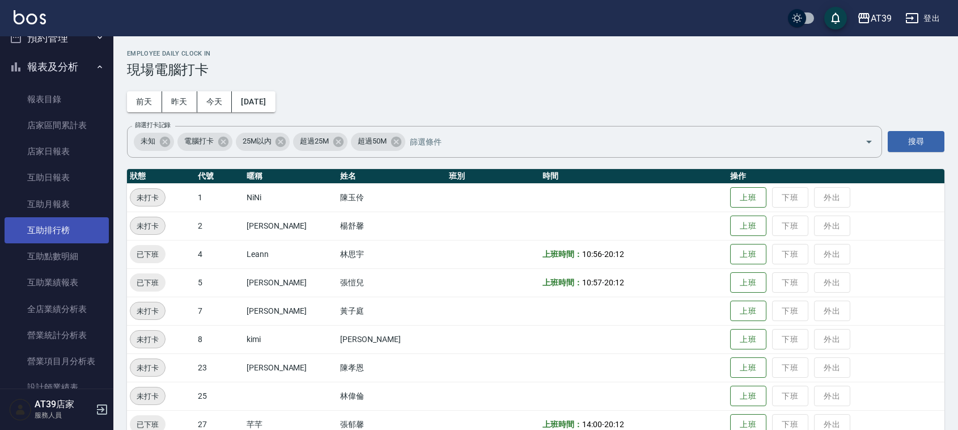
scroll to position [71, 0]
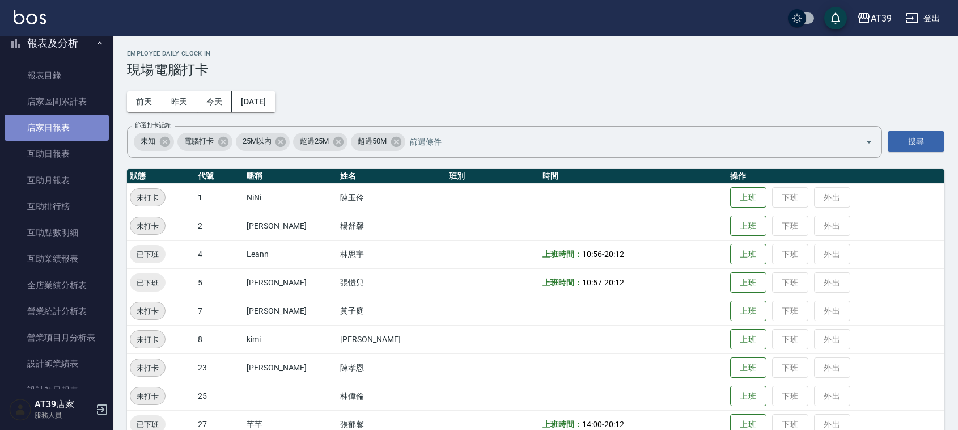
click at [75, 123] on link "店家日報表" at bounding box center [57, 127] width 104 height 26
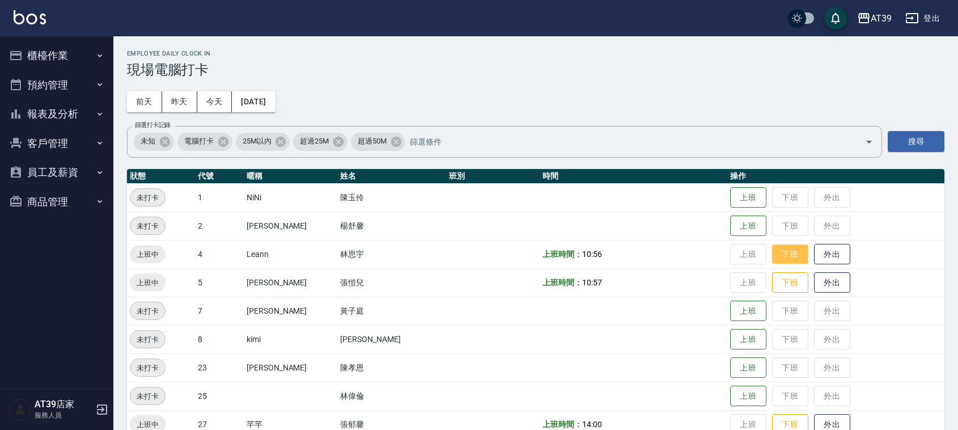
click at [772, 258] on button "下班" at bounding box center [790, 254] width 36 height 20
click at [774, 275] on button "下班" at bounding box center [790, 283] width 36 height 20
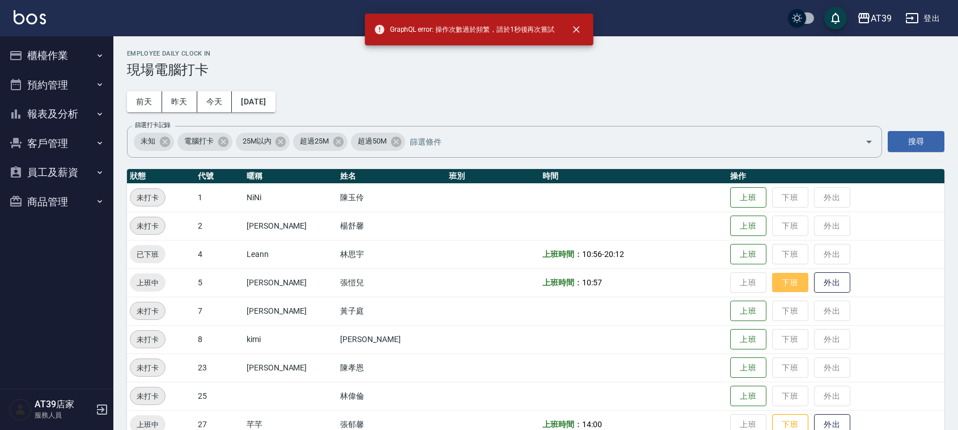
click at [774, 276] on button "下班" at bounding box center [790, 283] width 36 height 20
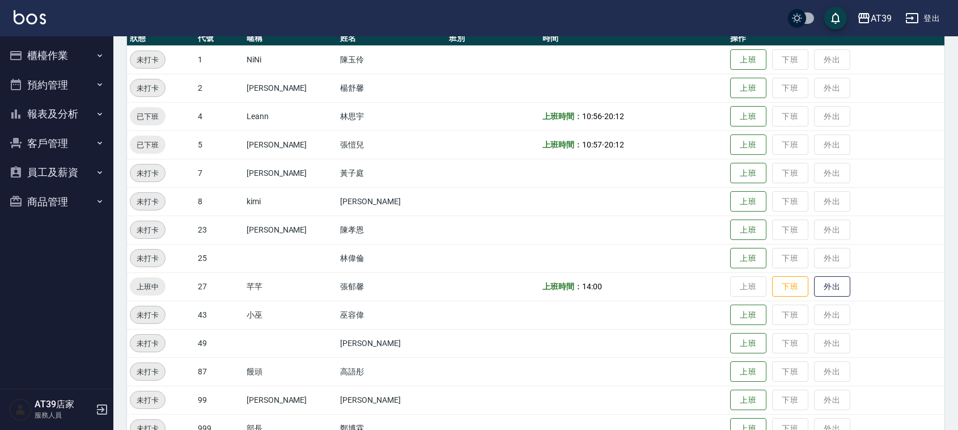
scroll to position [142, 0]
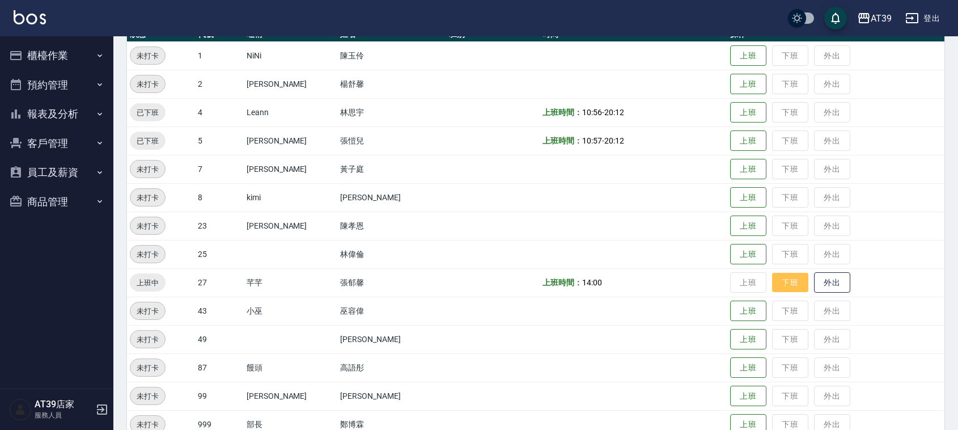
click at [775, 281] on button "下班" at bounding box center [790, 283] width 36 height 20
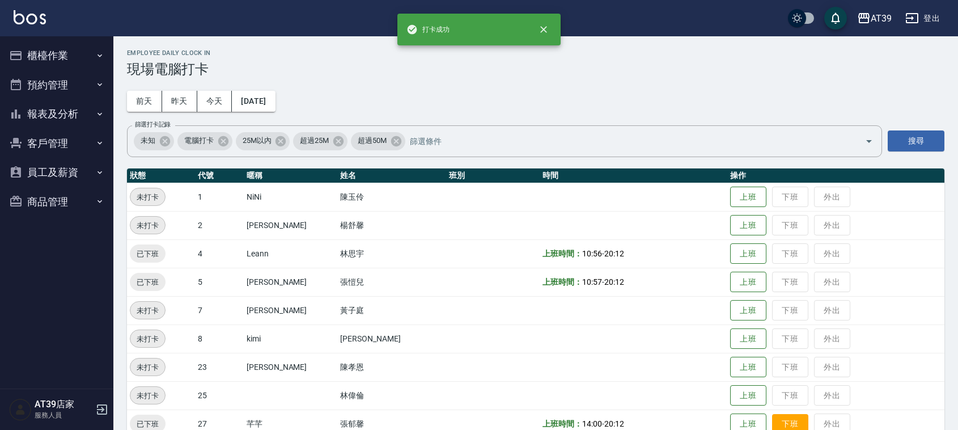
scroll to position [0, 0]
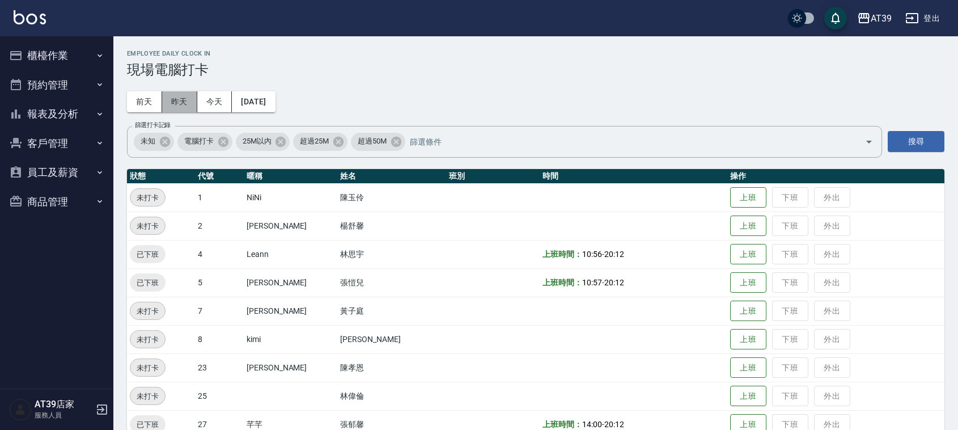
click at [165, 95] on button "昨天" at bounding box center [179, 101] width 35 height 21
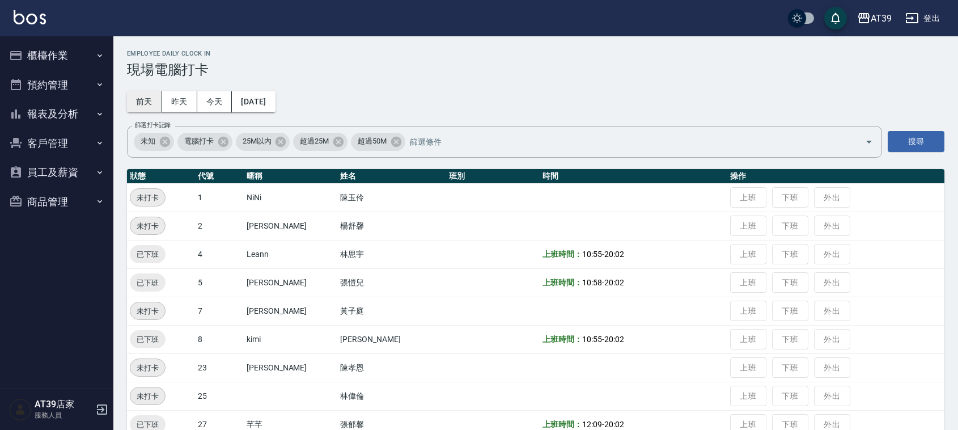
click at [147, 97] on button "前天" at bounding box center [144, 101] width 35 height 21
